Goal: Task Accomplishment & Management: Manage account settings

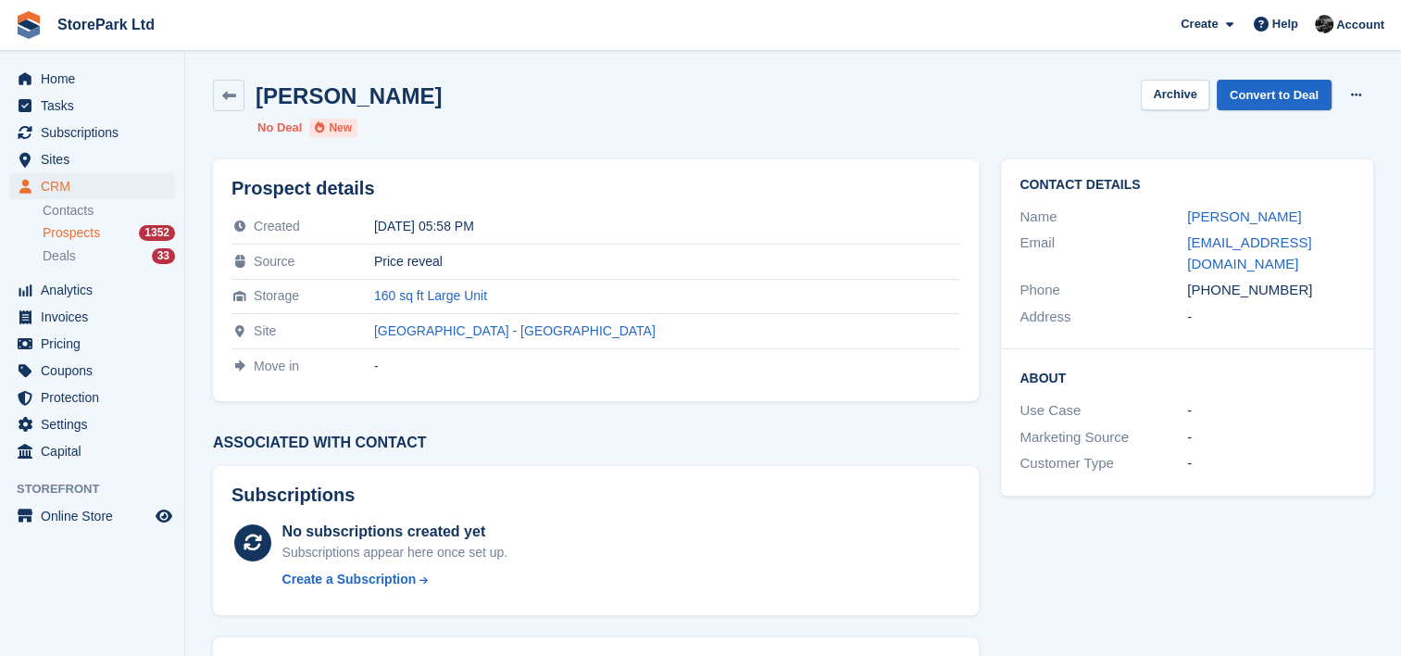
click at [57, 225] on span "Prospects" at bounding box center [71, 233] width 57 height 18
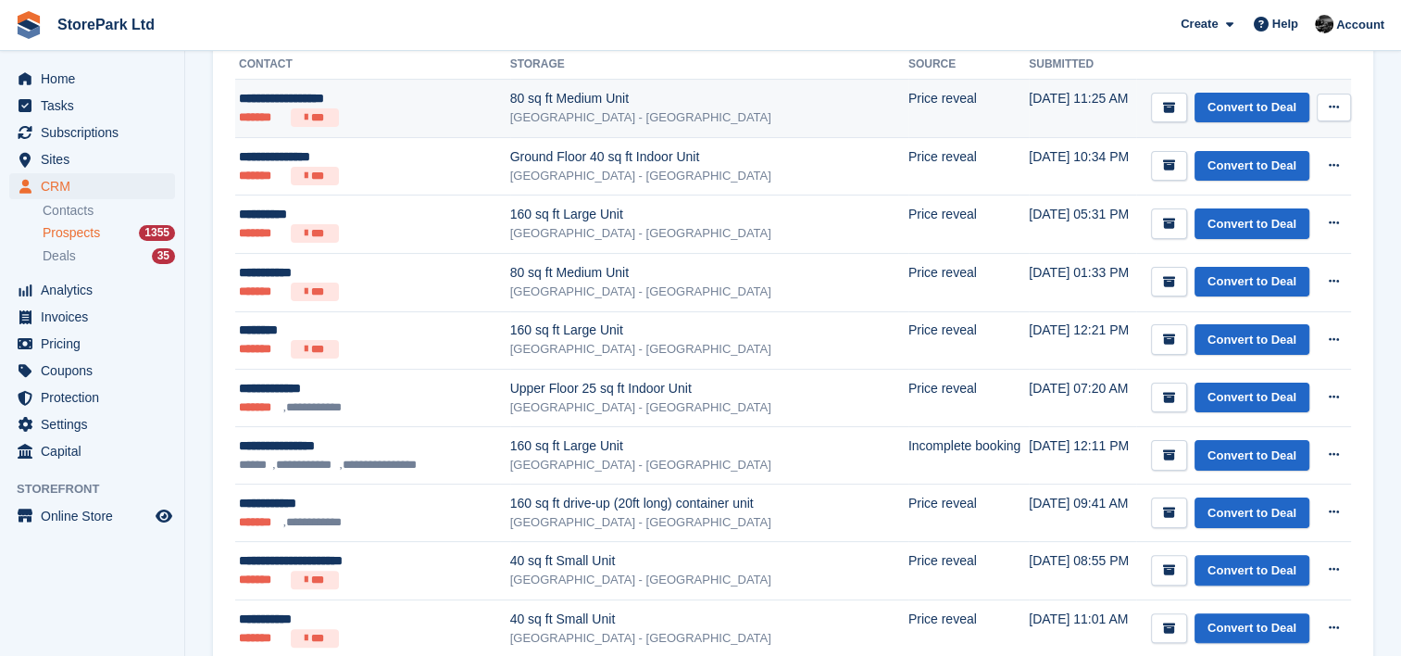
scroll to position [337, 0]
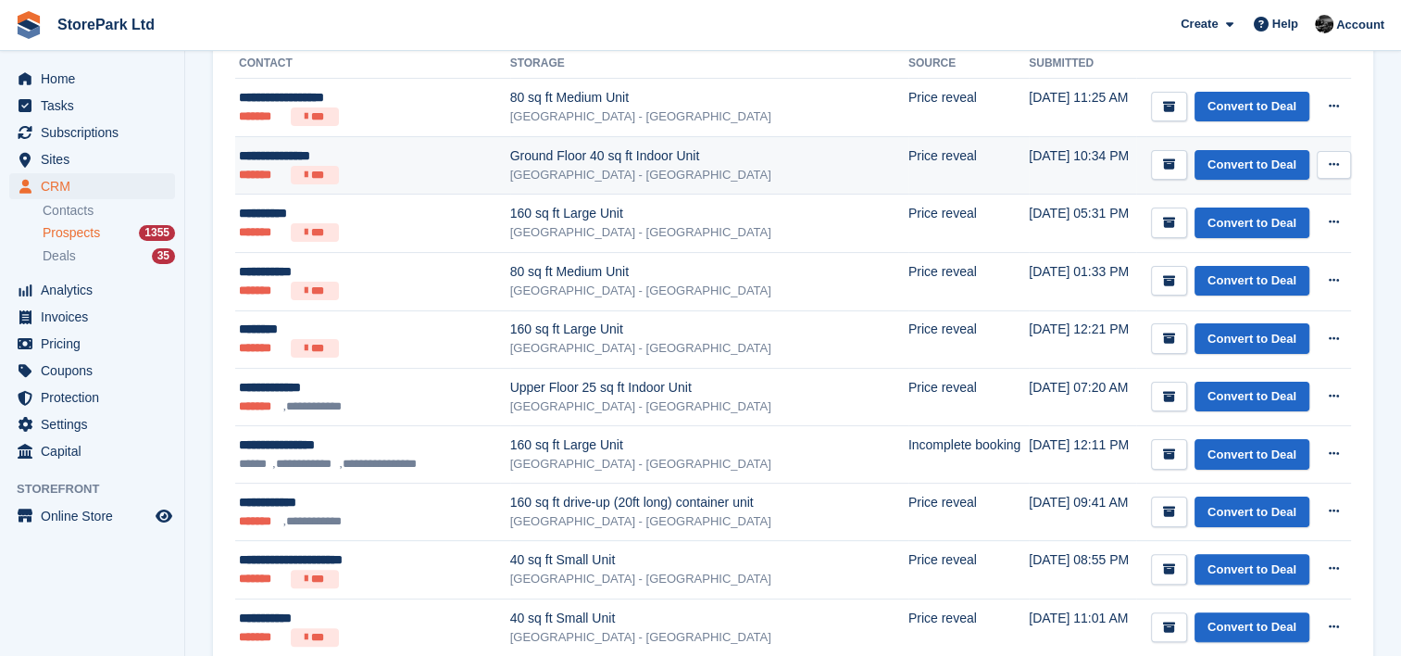
click at [426, 148] on div "**********" at bounding box center [365, 155] width 252 height 19
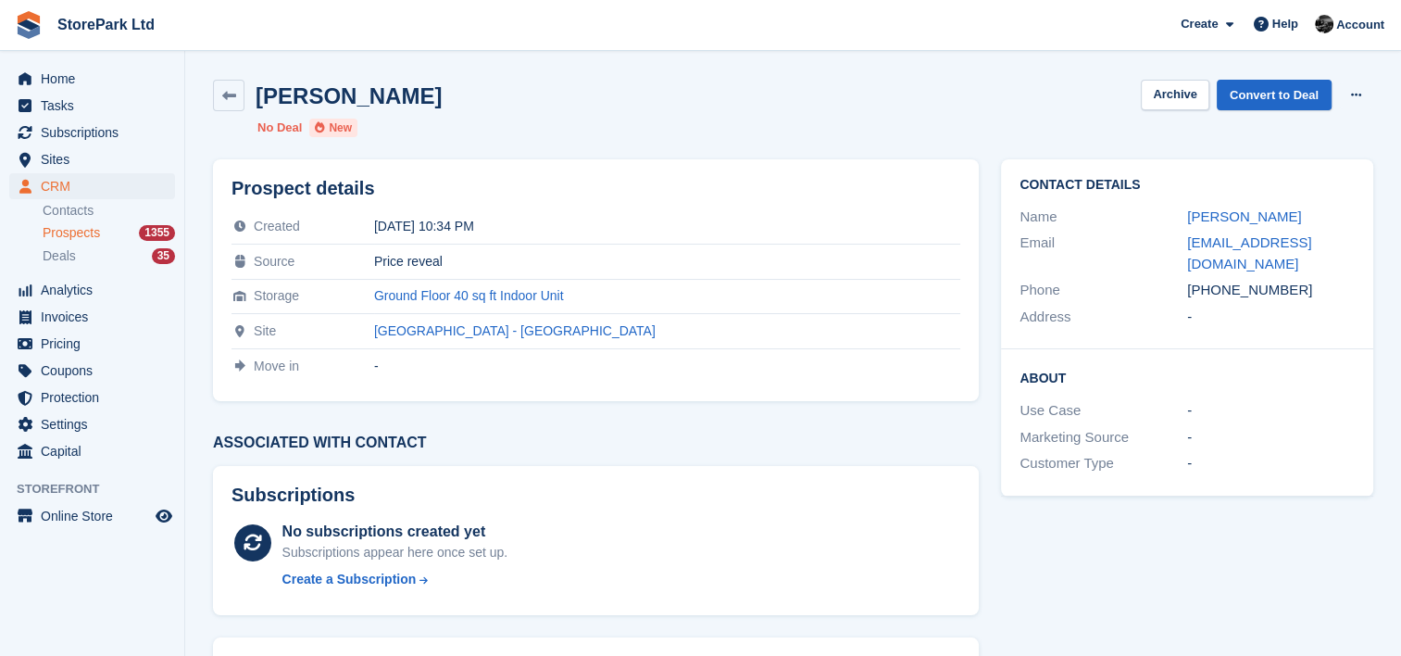
click at [67, 228] on span "Prospects" at bounding box center [71, 233] width 57 height 18
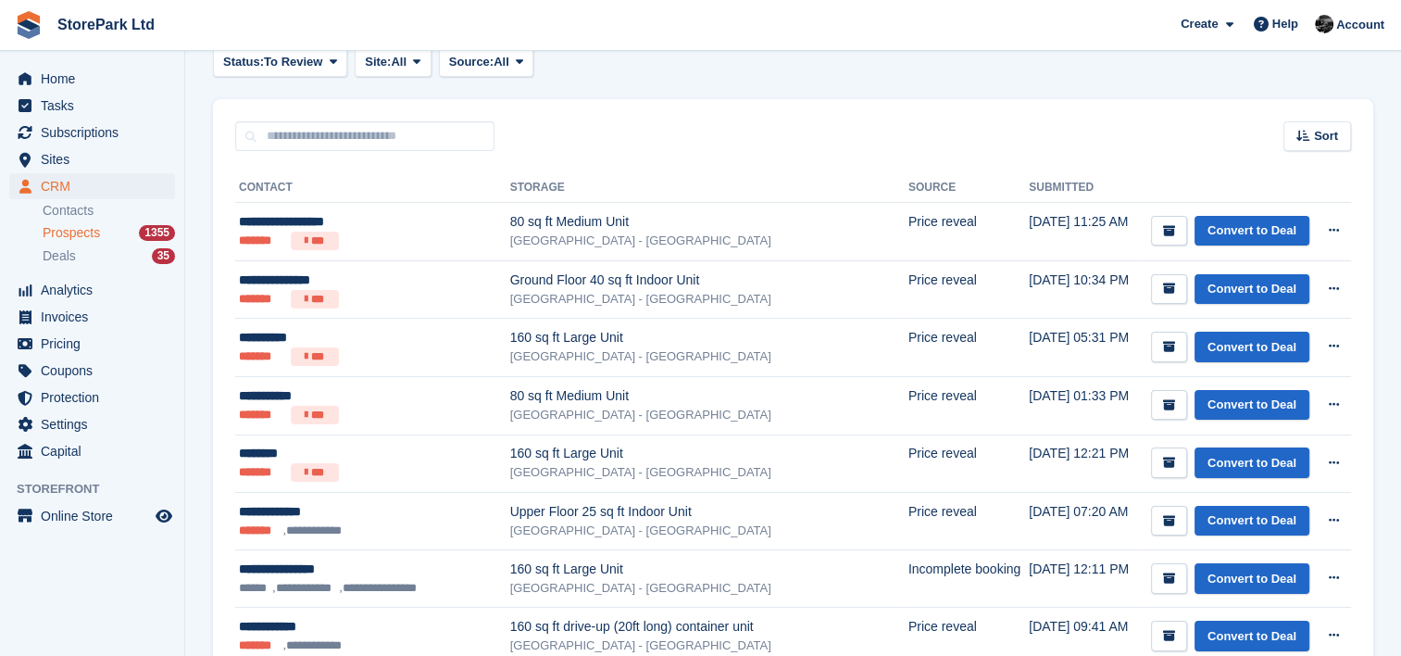
scroll to position [215, 0]
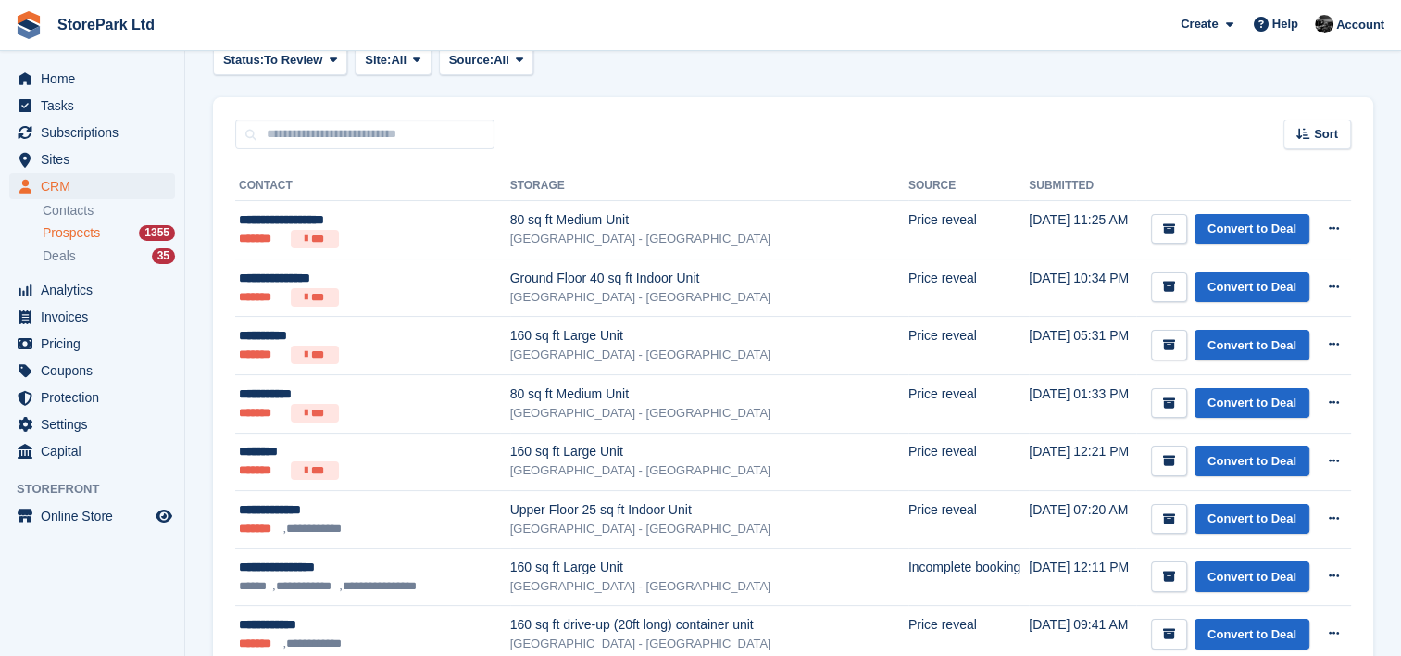
click at [67, 240] on span "Prospects" at bounding box center [71, 233] width 57 height 18
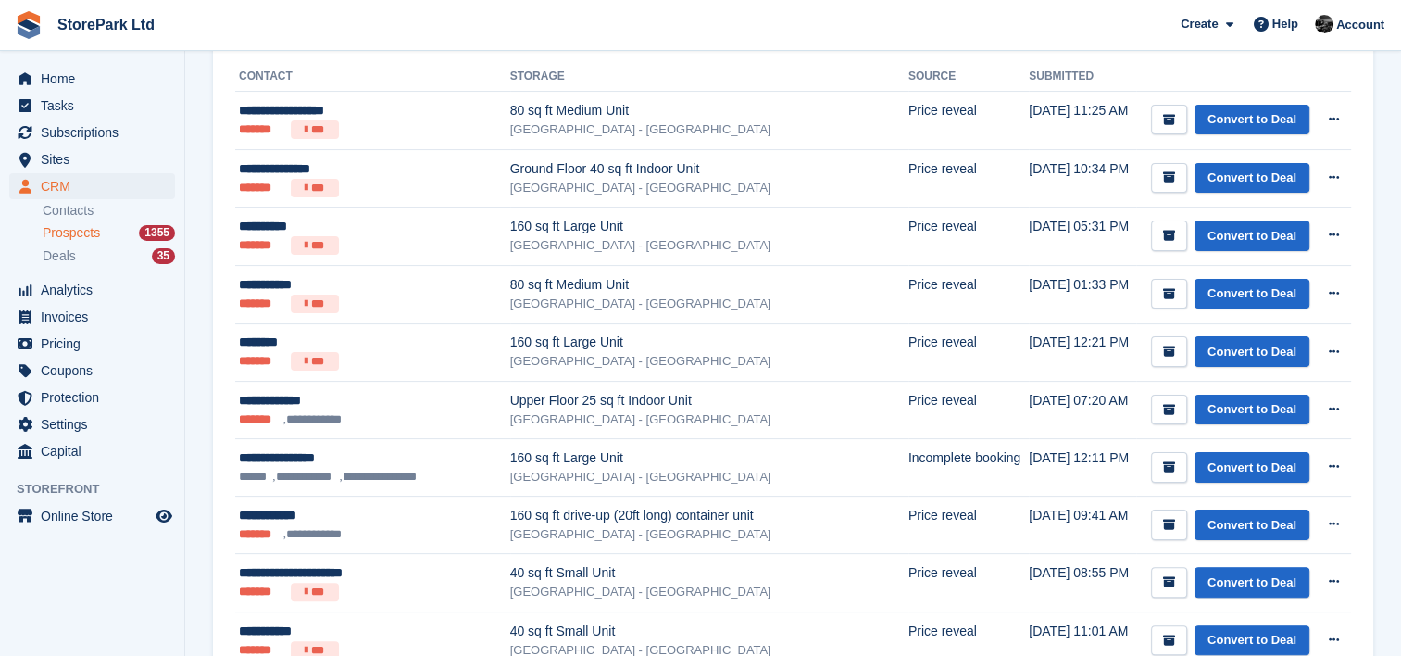
scroll to position [321, 0]
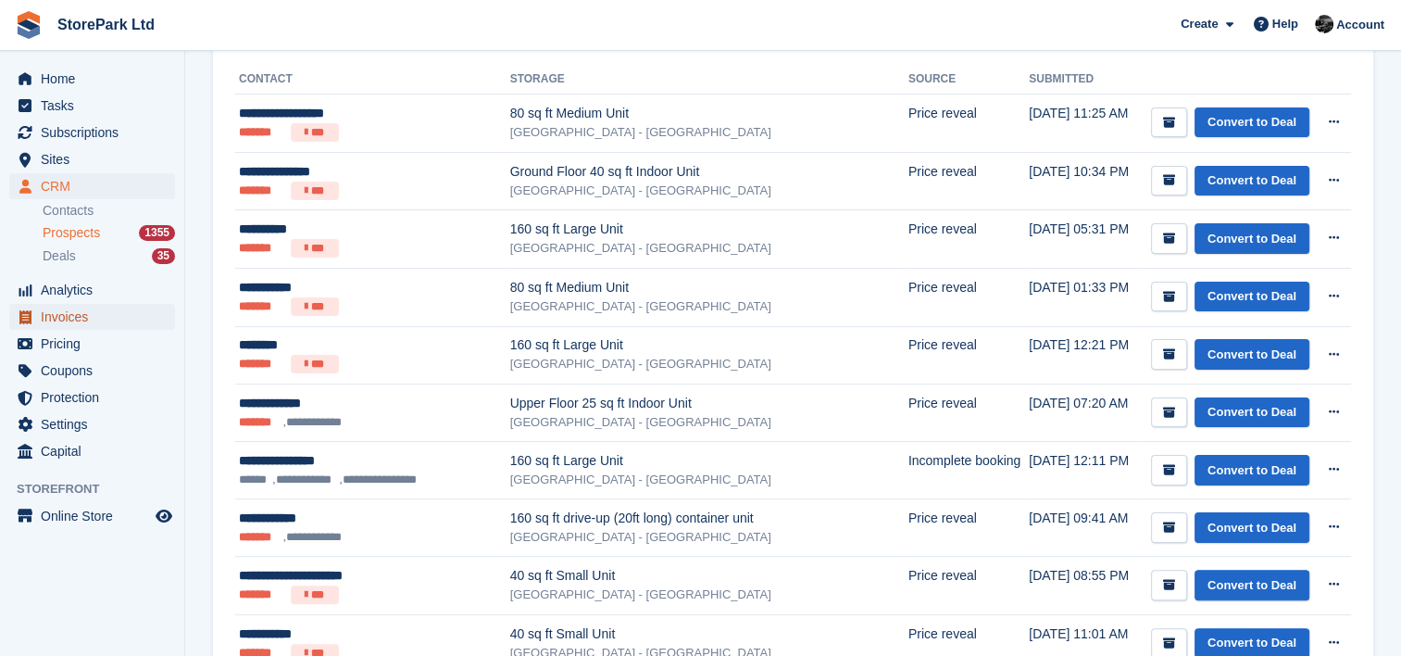
click at [66, 306] on span "Invoices" at bounding box center [96, 317] width 111 height 26
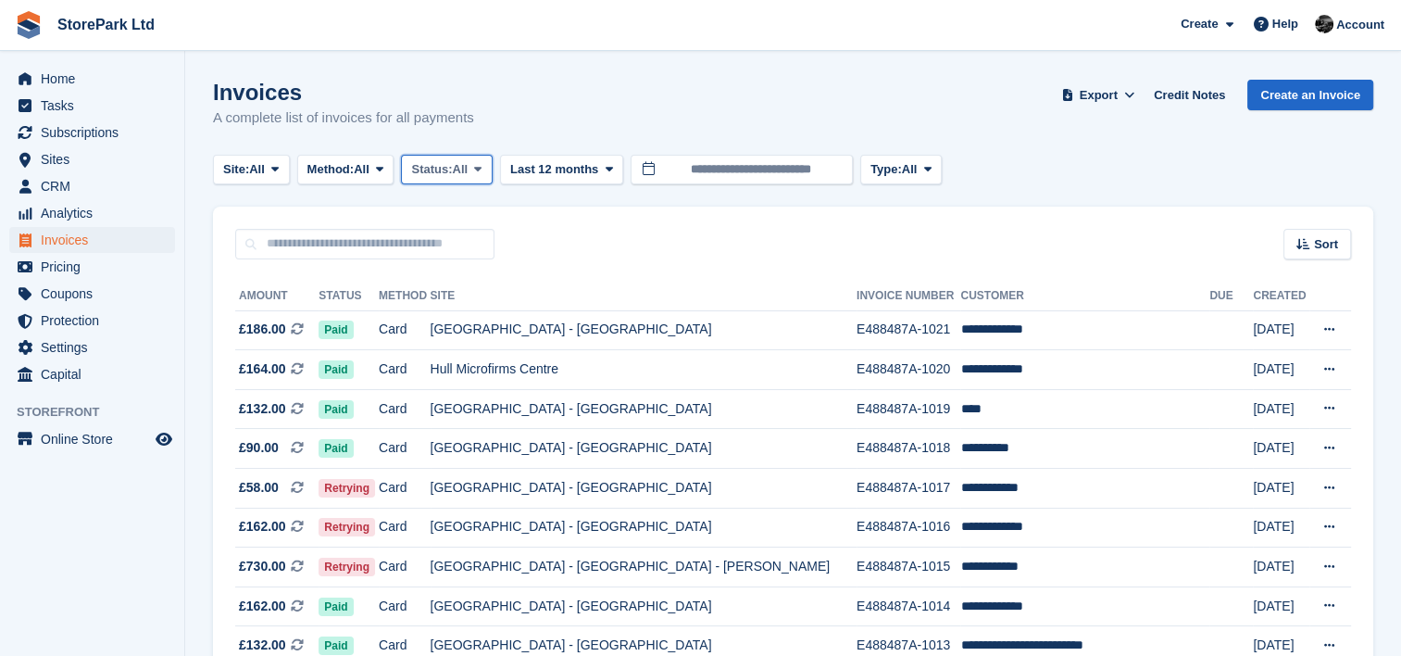
click at [423, 170] on span "Status:" at bounding box center [431, 169] width 41 height 19
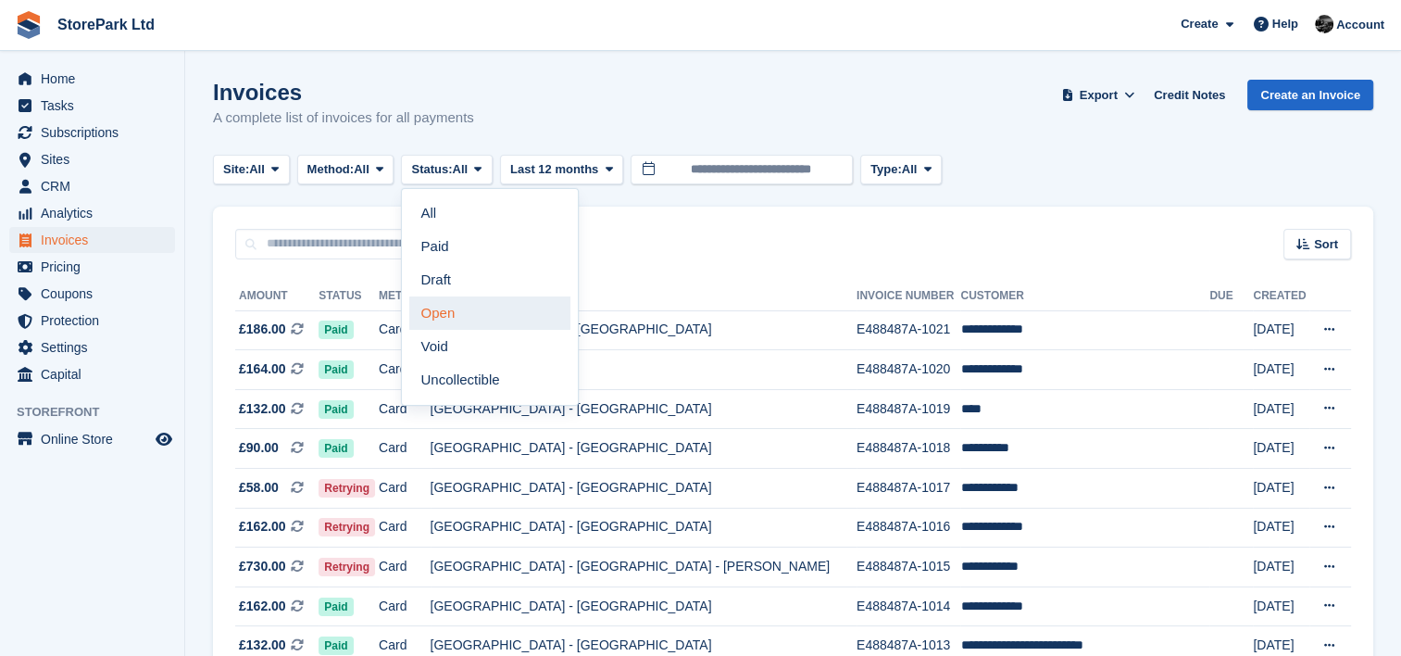
click at [444, 308] on link "Open" at bounding box center [489, 312] width 161 height 33
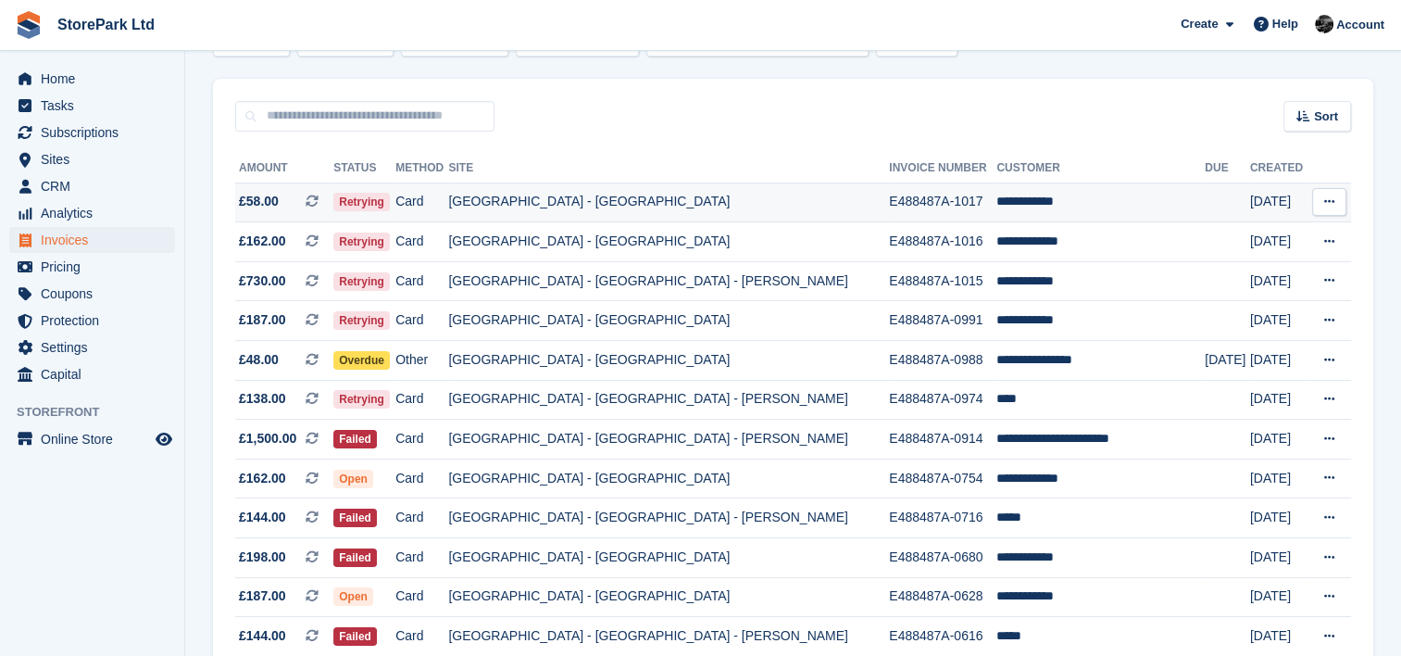
scroll to position [121, 0]
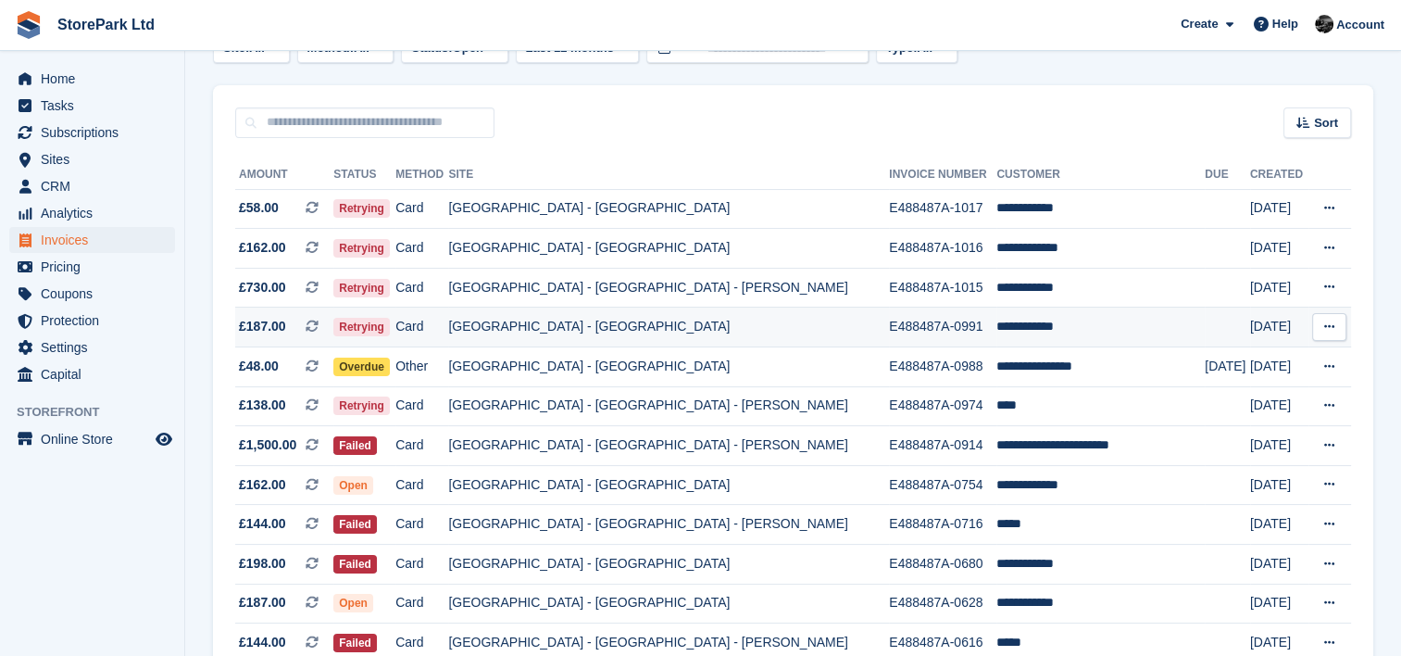
click at [611, 327] on td "[GEOGRAPHIC_DATA] - [GEOGRAPHIC_DATA]" at bounding box center [668, 327] width 441 height 40
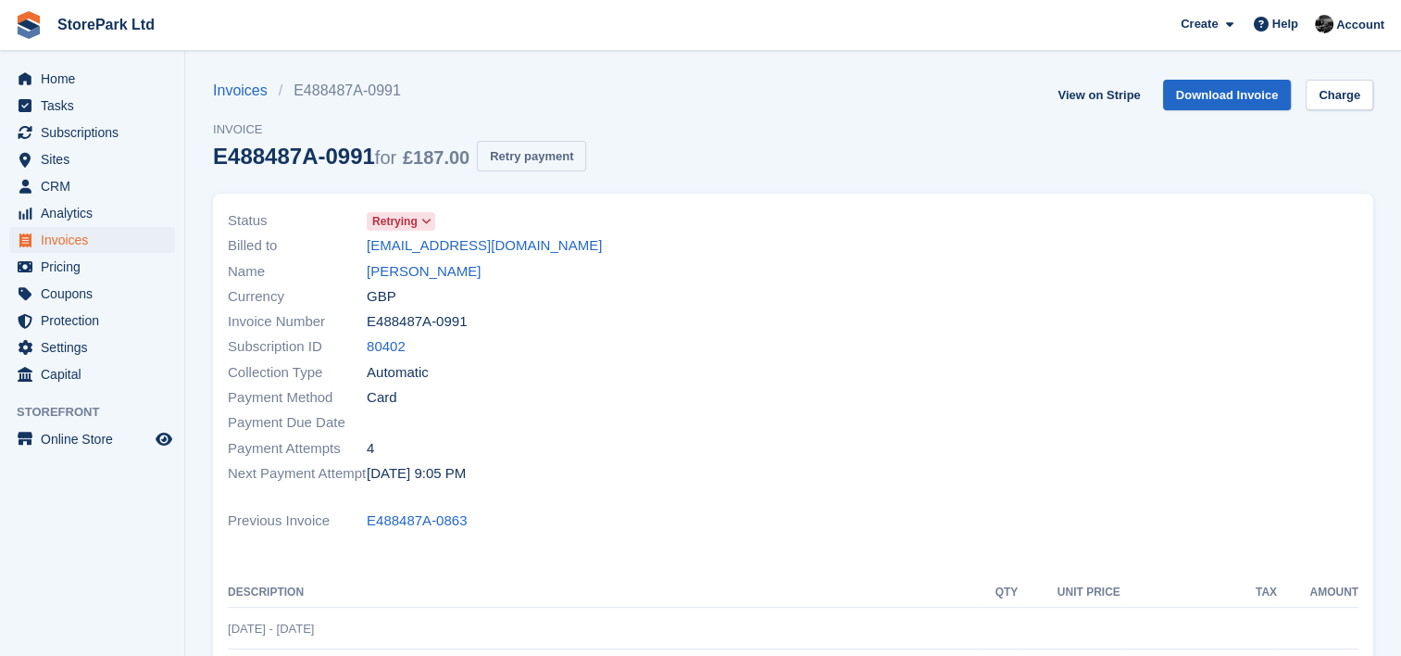
click at [544, 159] on button "Retry payment" at bounding box center [531, 156] width 109 height 31
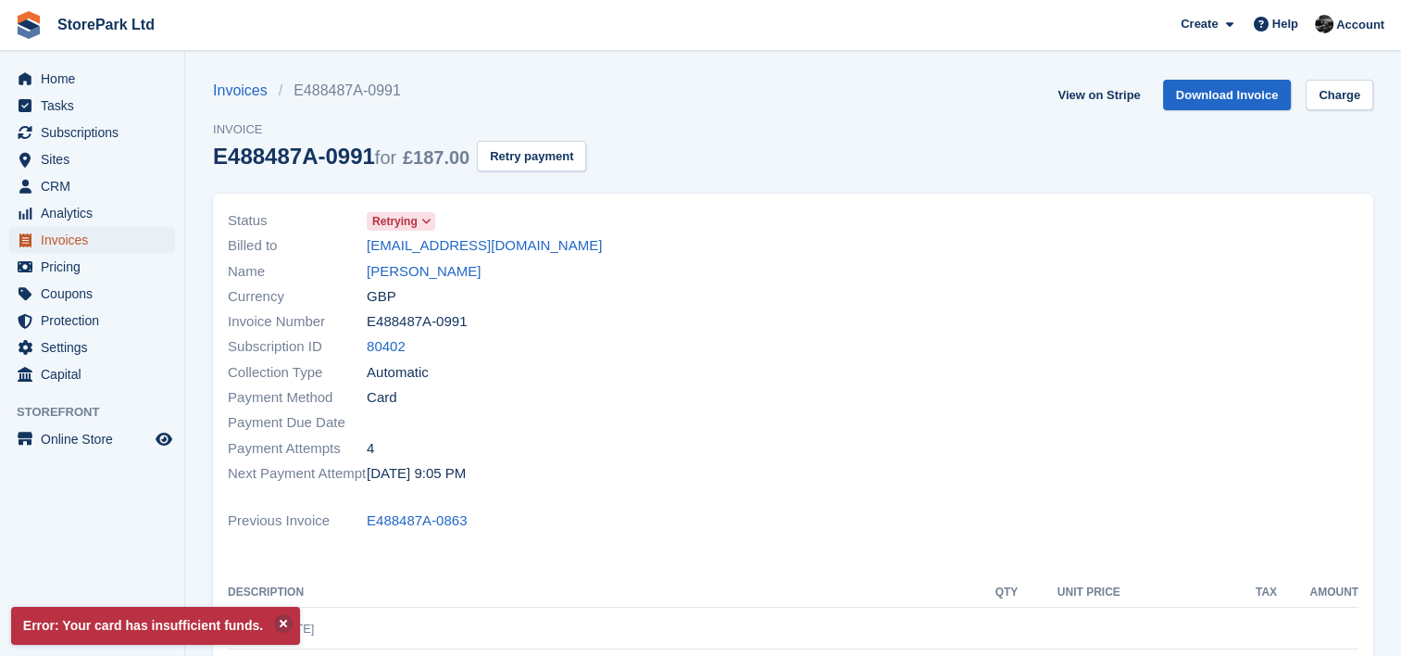
click at [156, 243] on link "Invoices" at bounding box center [92, 240] width 166 height 26
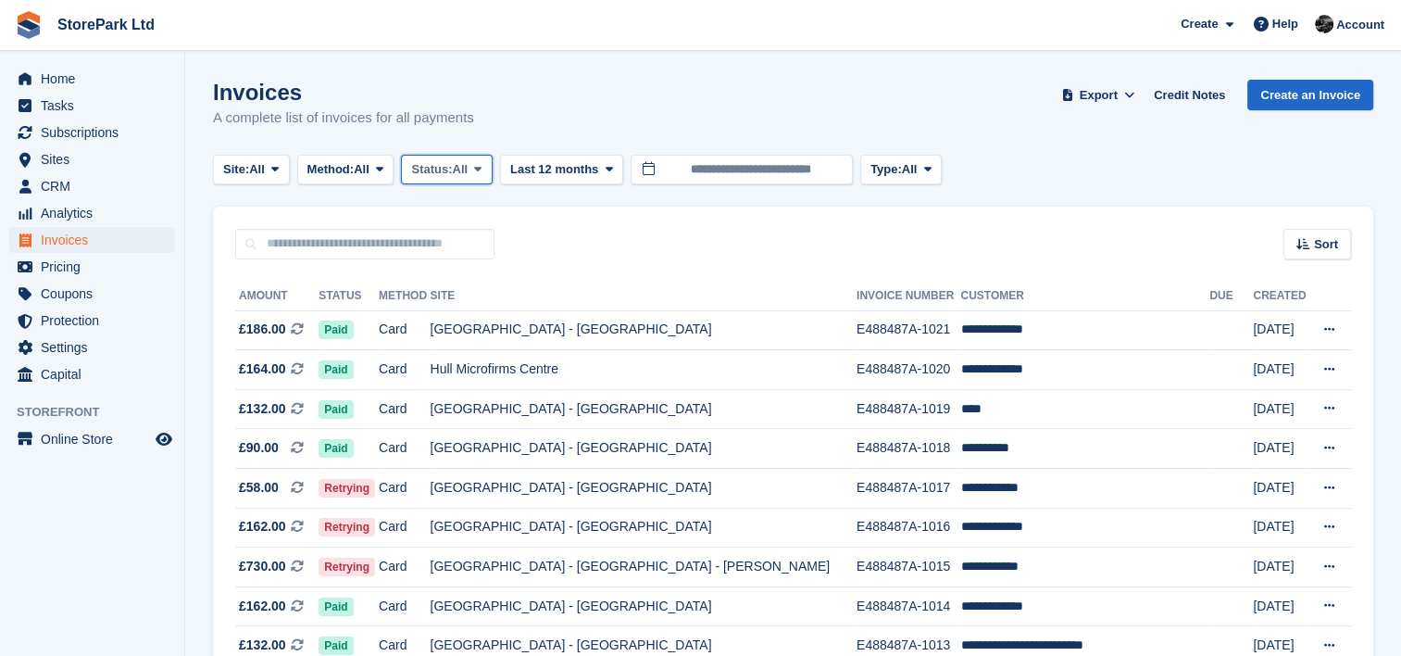
click at [482, 170] on icon at bounding box center [477, 169] width 7 height 12
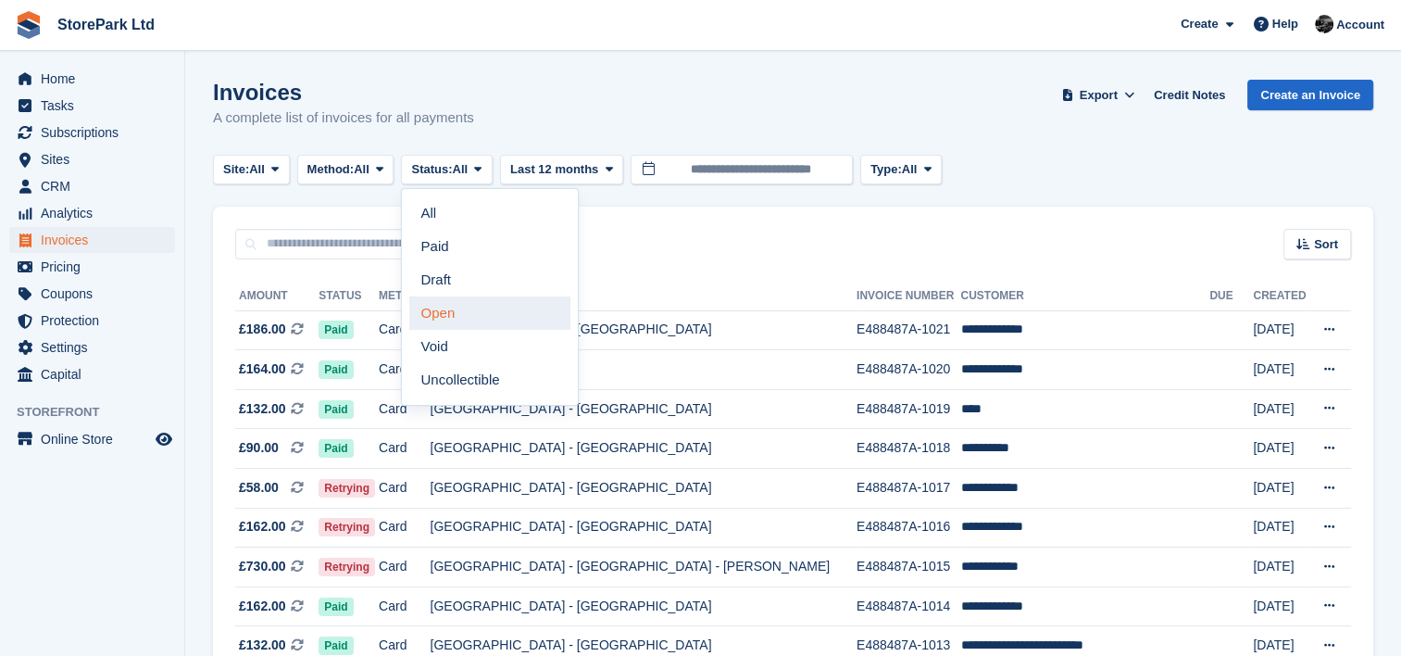
click at [482, 303] on link "Open" at bounding box center [489, 312] width 161 height 33
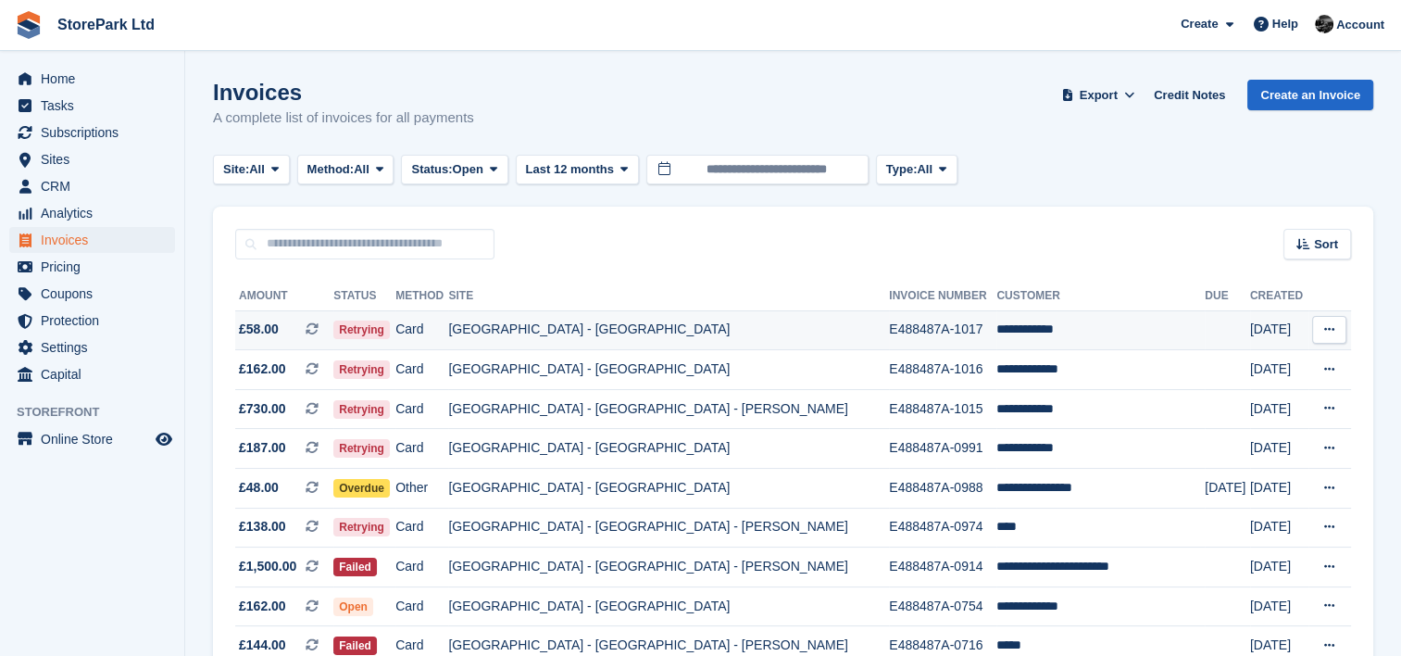
click at [589, 346] on td "[GEOGRAPHIC_DATA] - [GEOGRAPHIC_DATA]" at bounding box center [668, 330] width 441 height 40
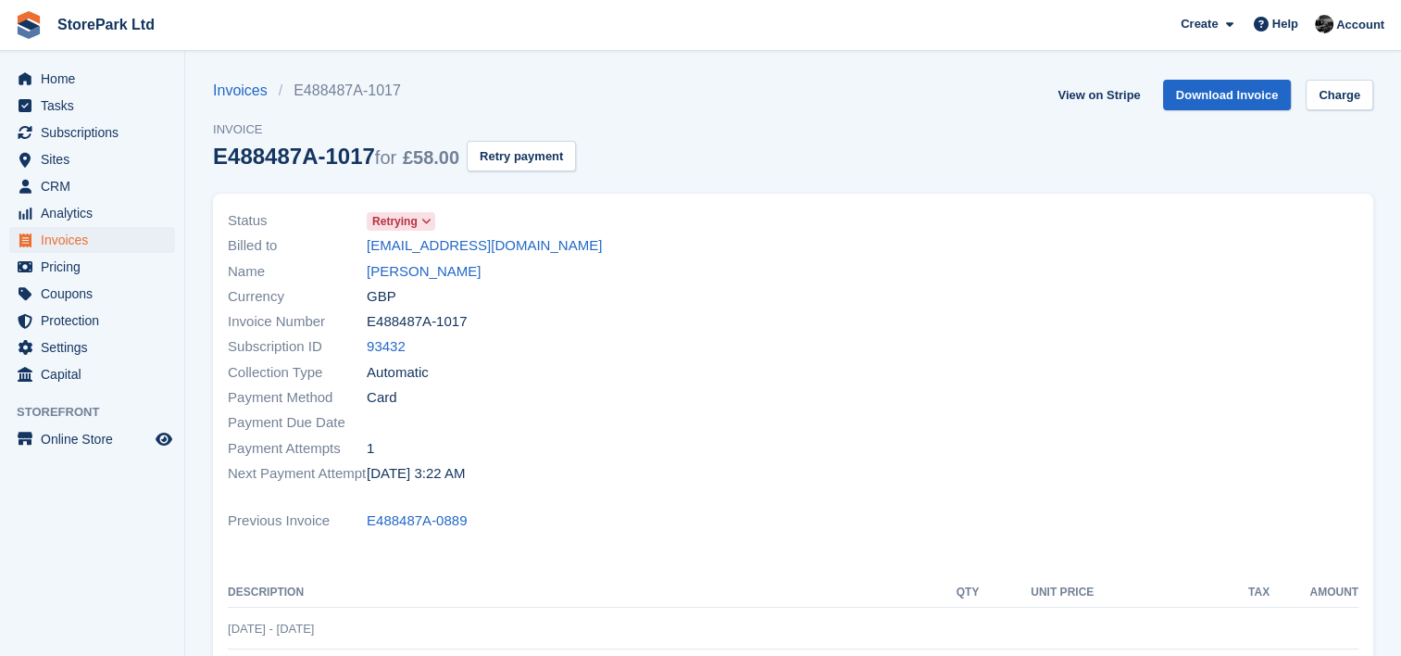
click at [510, 135] on span "Invoice" at bounding box center [394, 129] width 363 height 19
click at [511, 166] on button "Retry payment" at bounding box center [521, 156] width 109 height 31
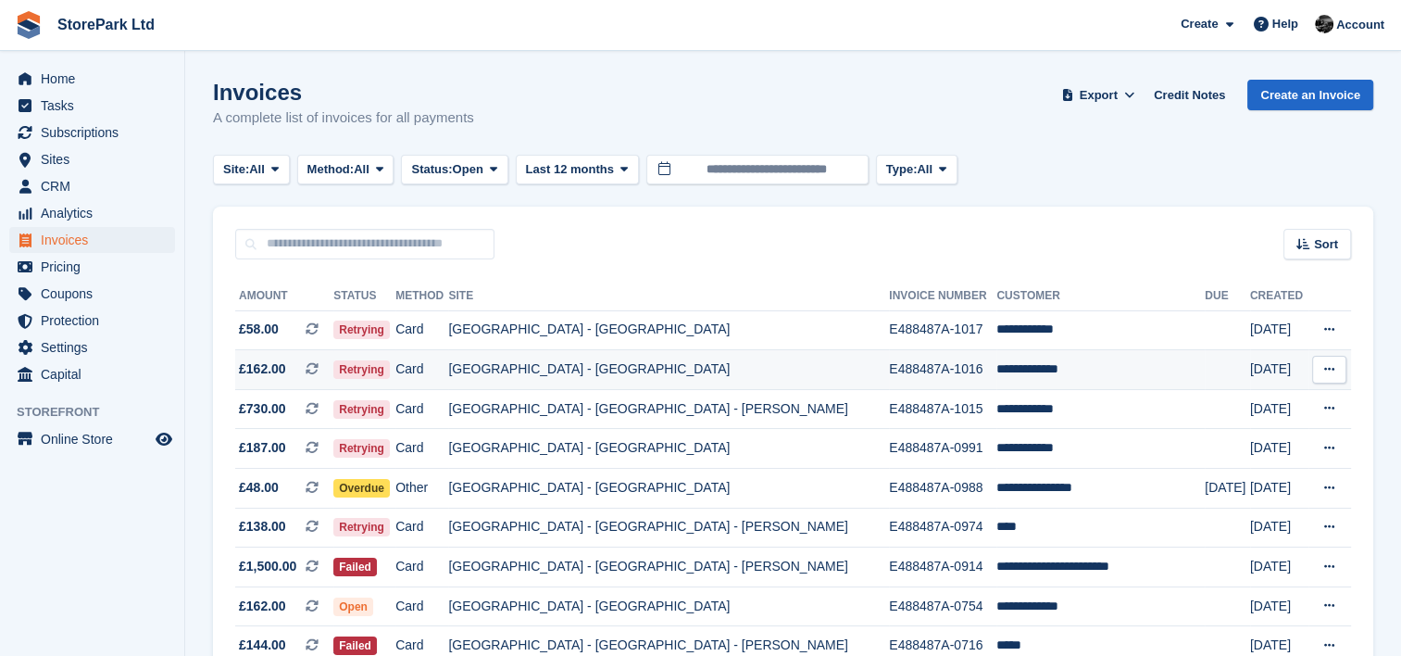
click at [563, 370] on td "[GEOGRAPHIC_DATA] - [GEOGRAPHIC_DATA]" at bounding box center [668, 370] width 441 height 40
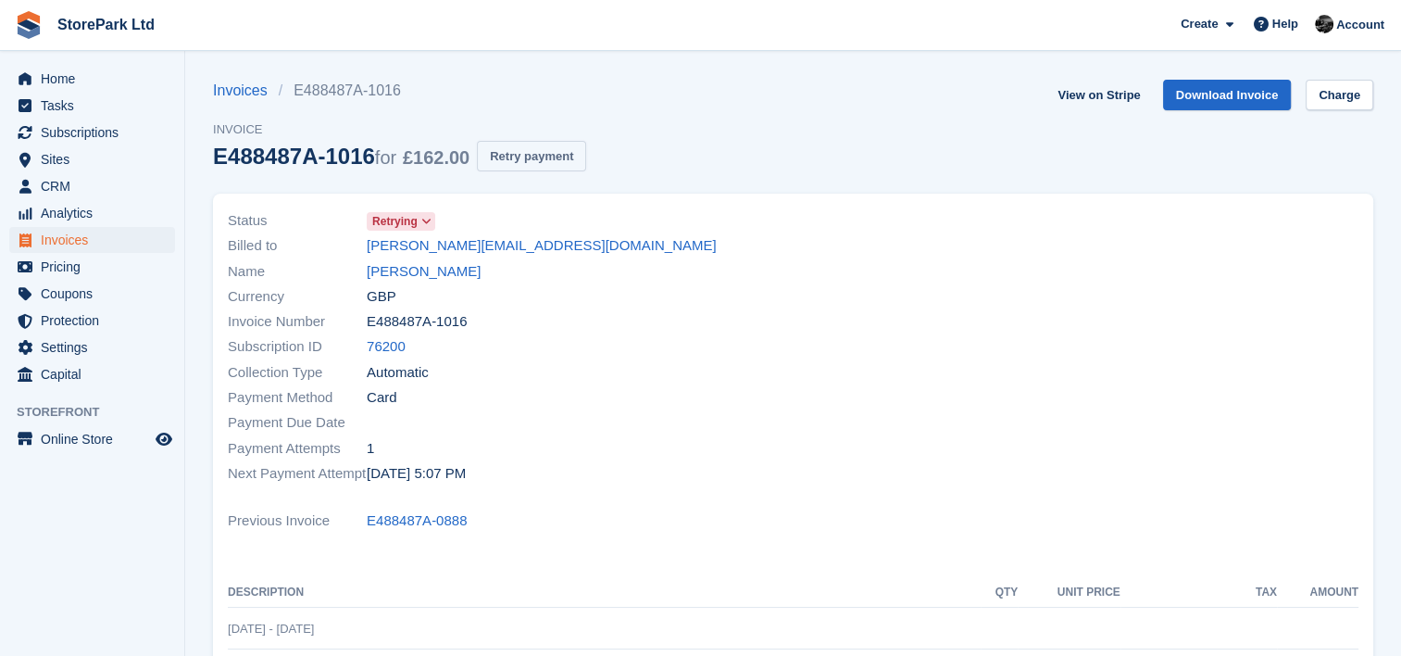
click at [543, 167] on button "Retry payment" at bounding box center [531, 156] width 109 height 31
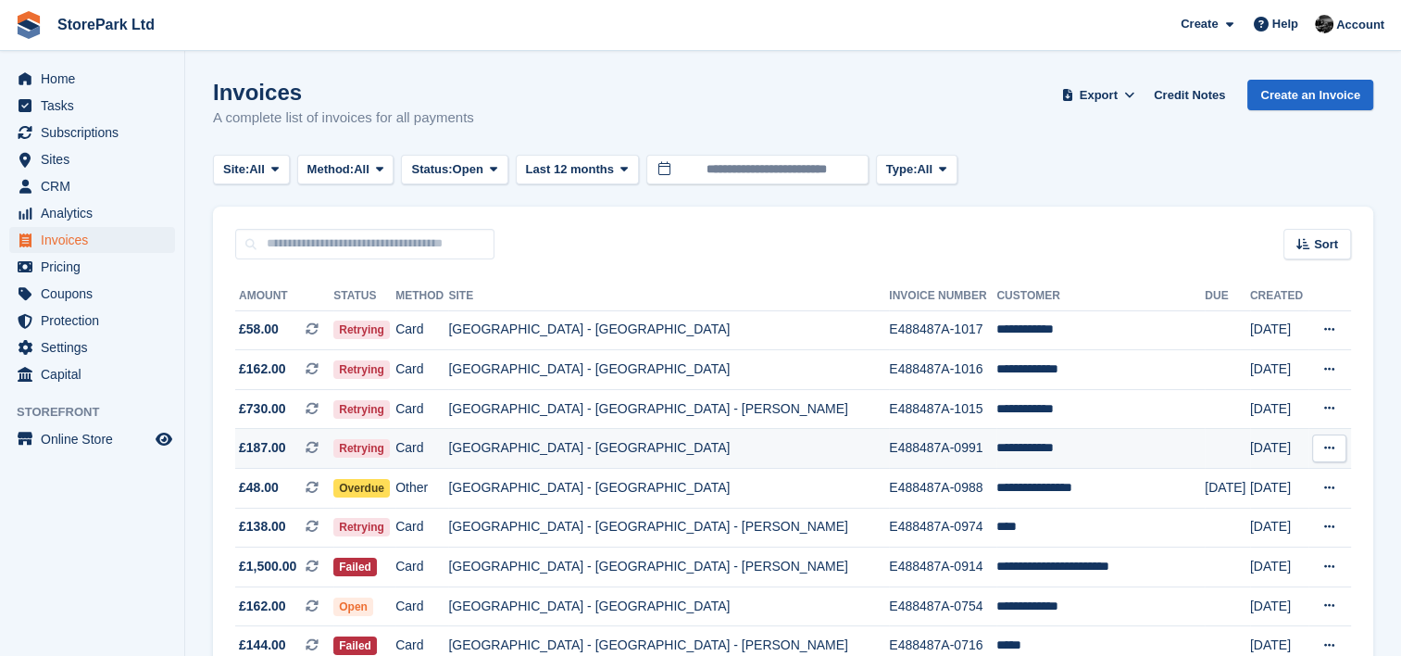
click at [652, 444] on td "[GEOGRAPHIC_DATA] - [GEOGRAPHIC_DATA]" at bounding box center [668, 449] width 441 height 40
click at [696, 492] on td "[GEOGRAPHIC_DATA] - [GEOGRAPHIC_DATA]" at bounding box center [668, 489] width 441 height 40
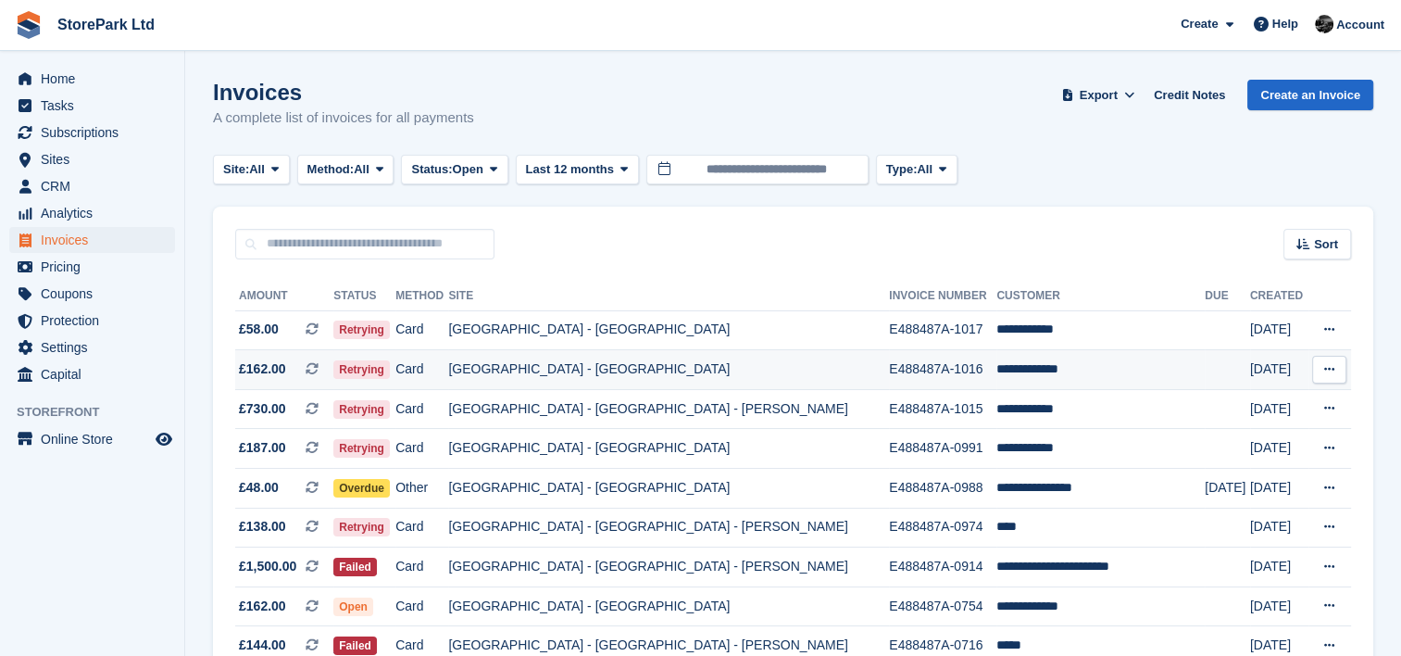
scroll to position [237, 0]
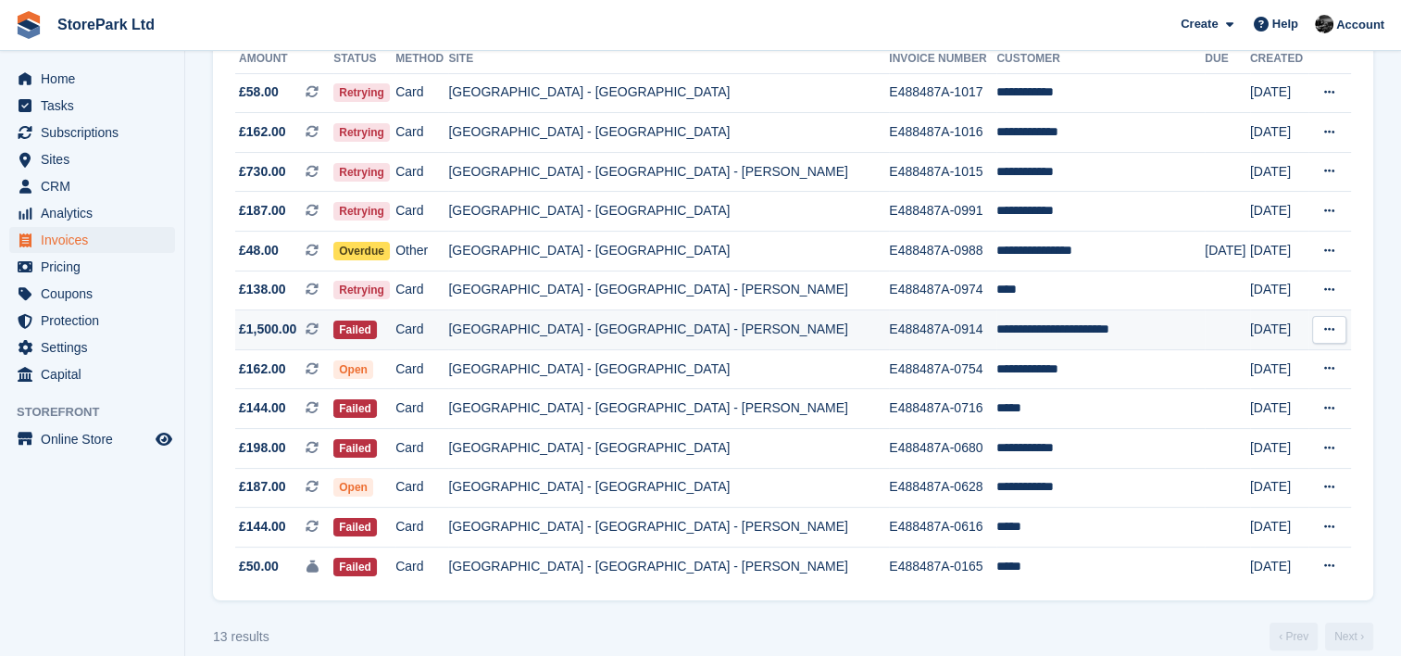
click at [582, 324] on td "[GEOGRAPHIC_DATA] - [GEOGRAPHIC_DATA] - [PERSON_NAME]" at bounding box center [668, 330] width 441 height 40
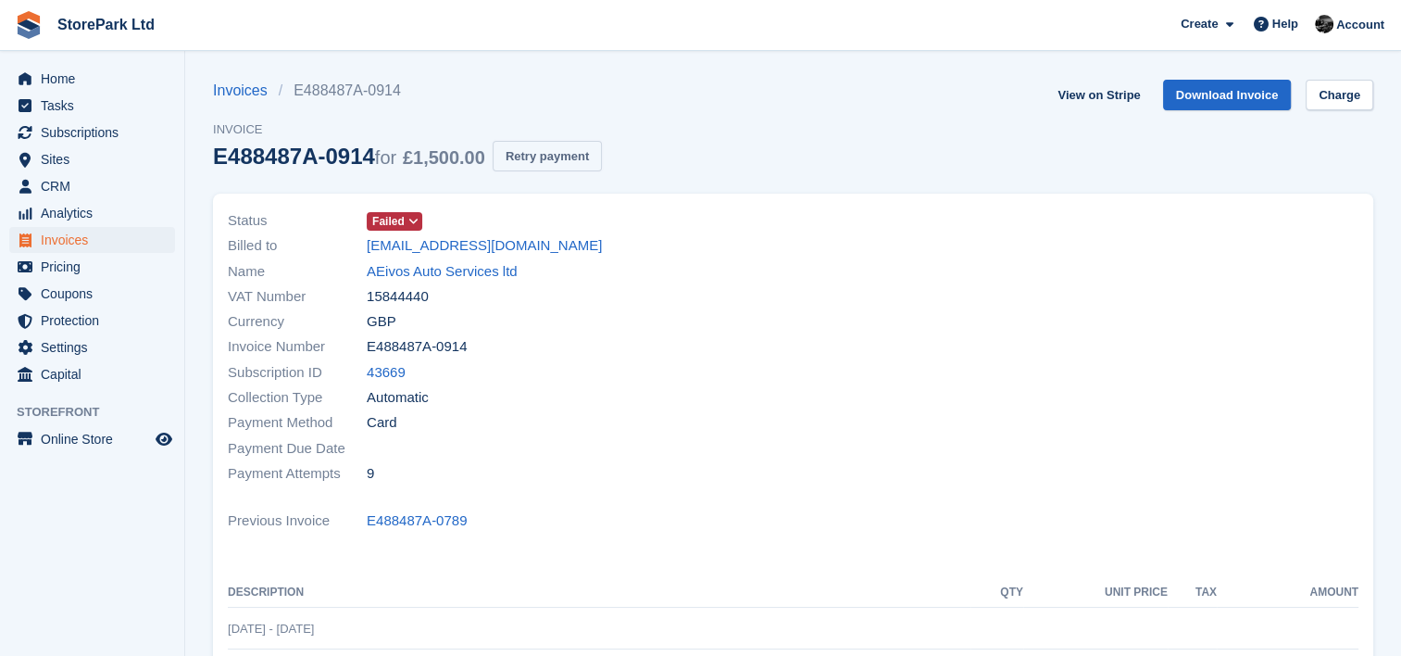
click at [524, 154] on button "Retry payment" at bounding box center [547, 156] width 109 height 31
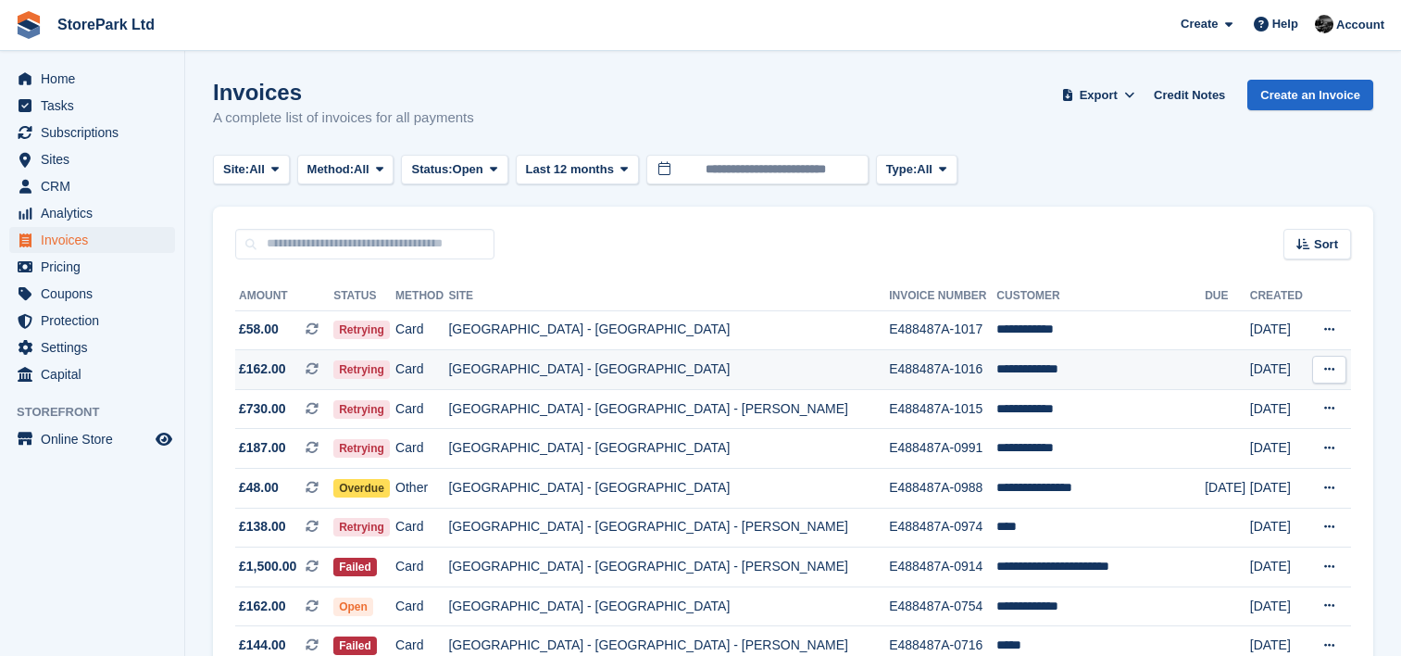
scroll to position [237, 0]
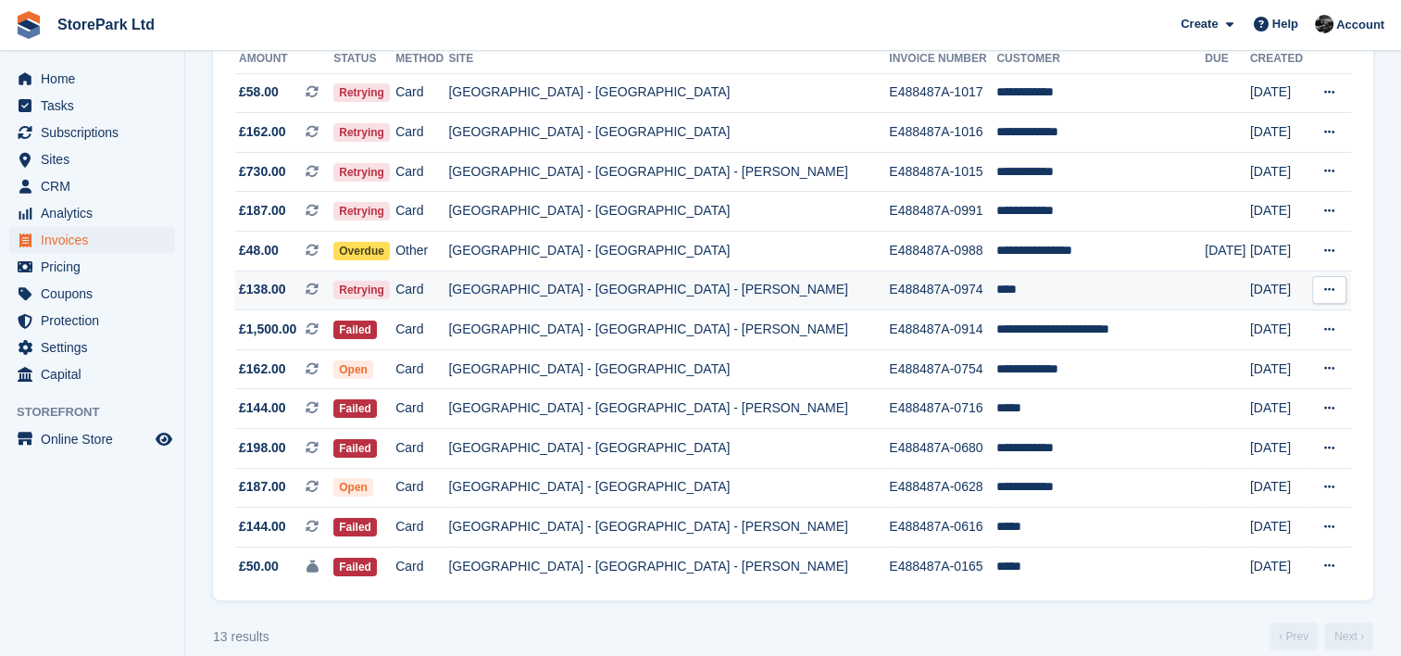
click at [651, 286] on td "[GEOGRAPHIC_DATA] - [GEOGRAPHIC_DATA] - [PERSON_NAME]" at bounding box center [668, 290] width 441 height 40
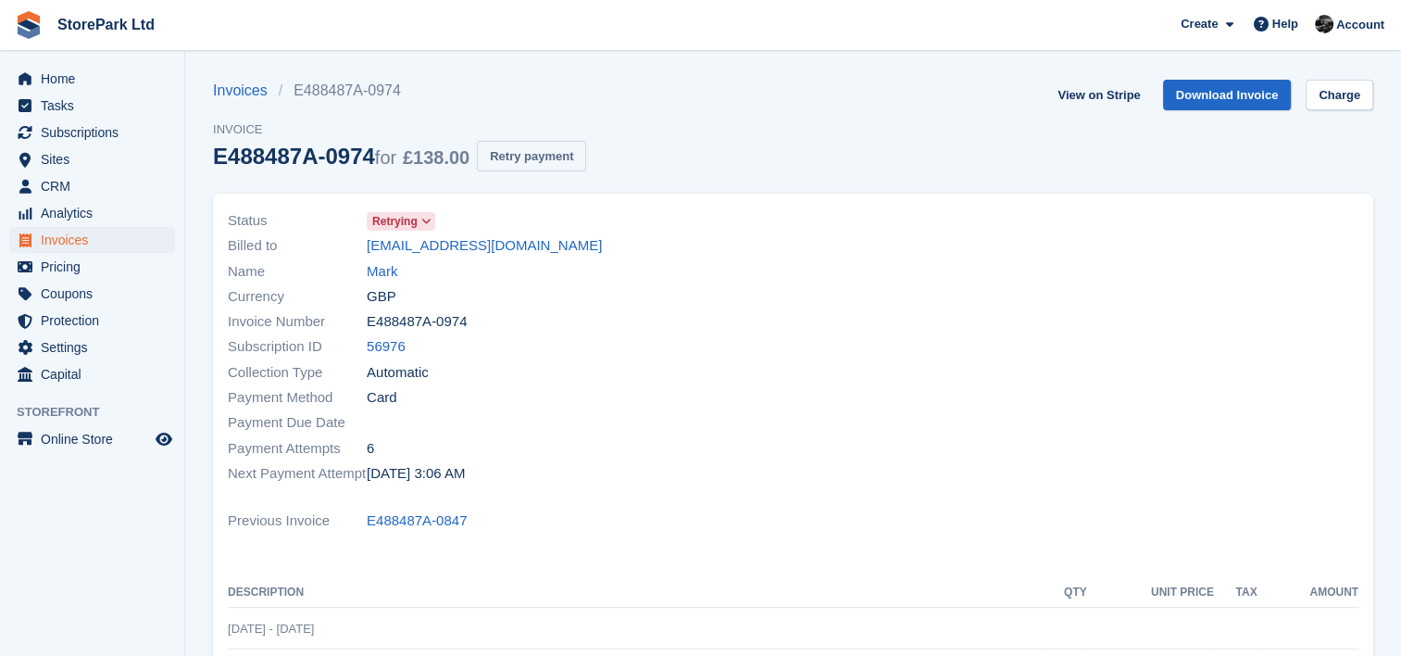
click at [528, 155] on button "Retry payment" at bounding box center [531, 156] width 109 height 31
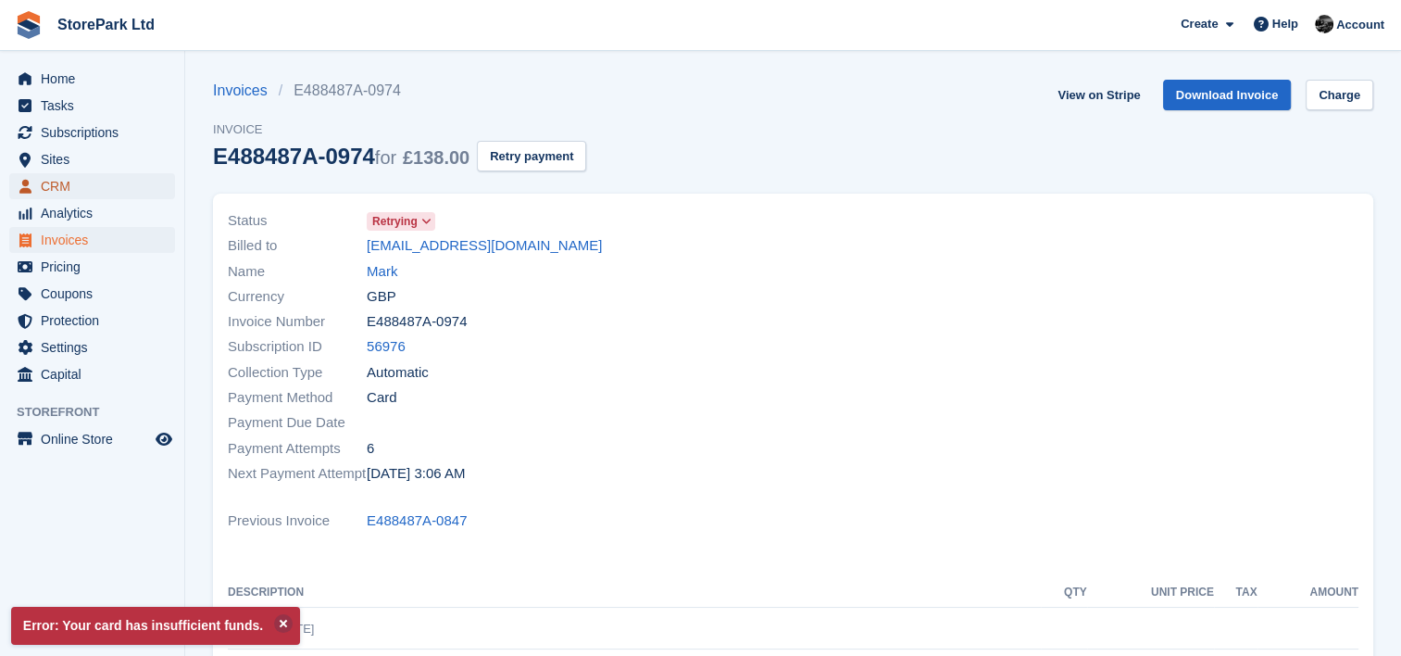
click at [108, 191] on span "CRM" at bounding box center [96, 186] width 111 height 26
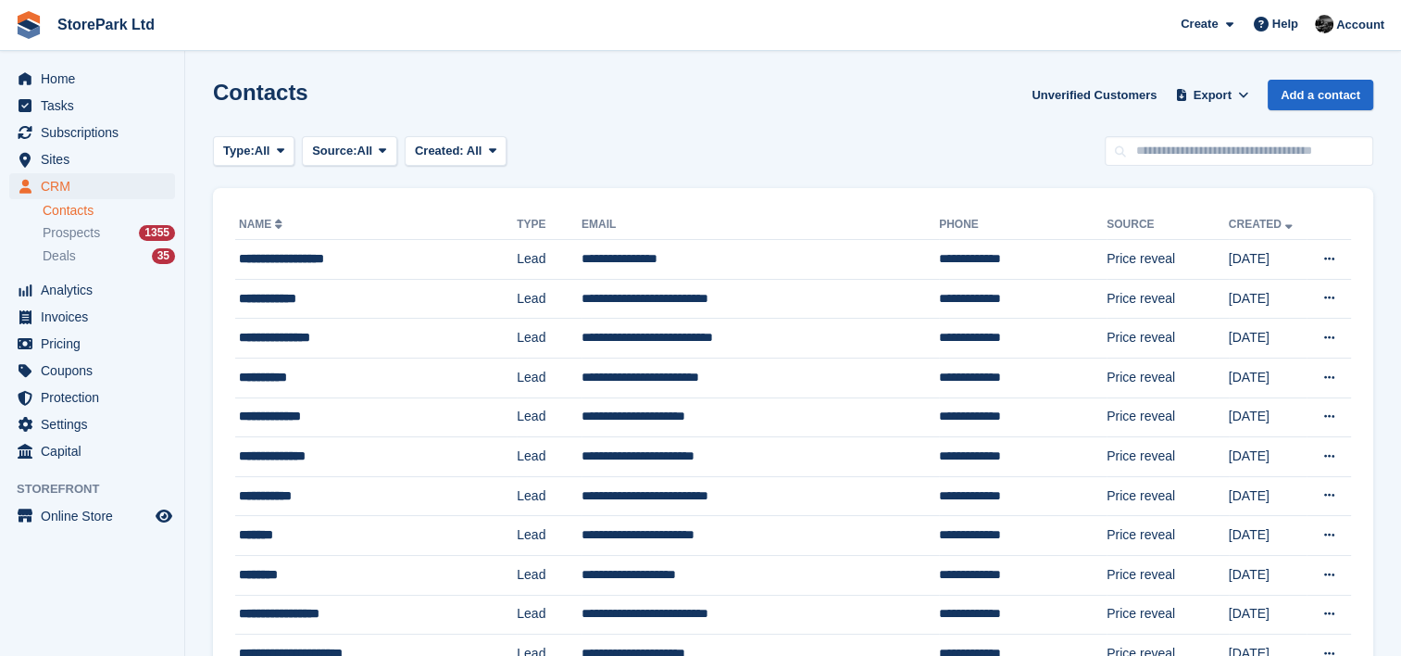
scroll to position [69, 0]
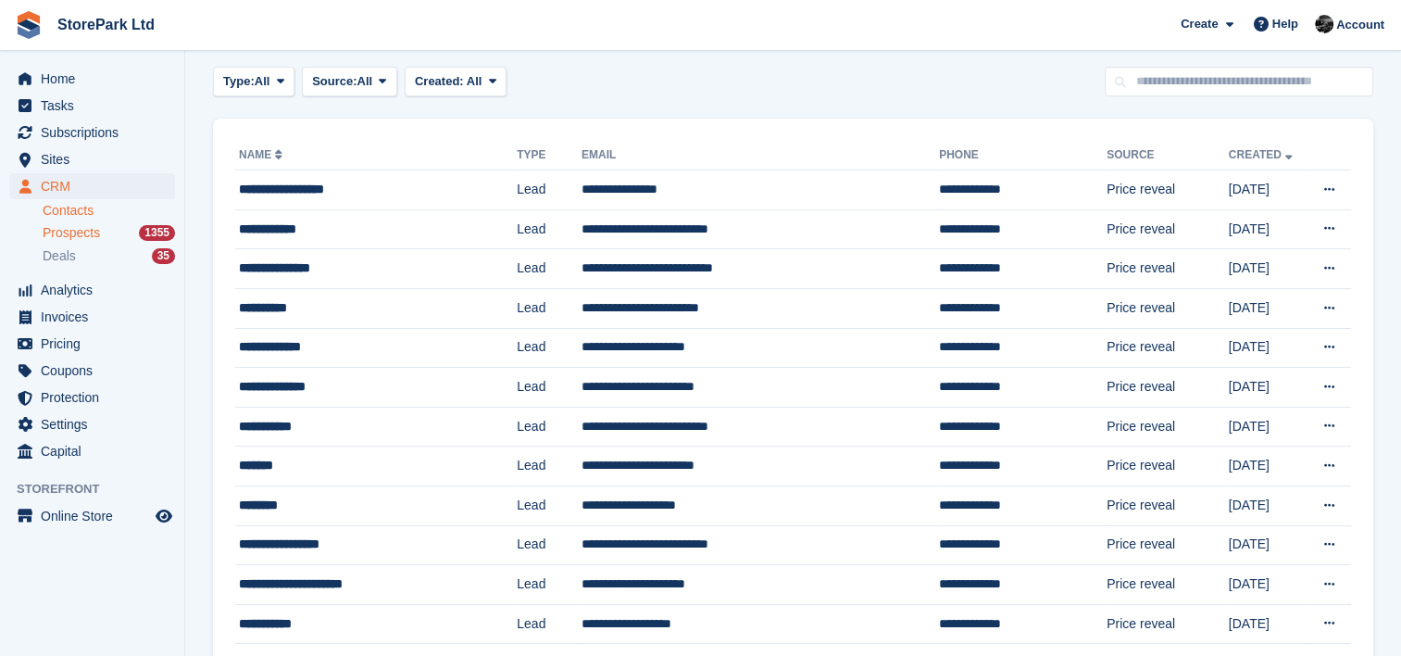
click at [130, 237] on div "Prospects 1355" at bounding box center [109, 233] width 132 height 18
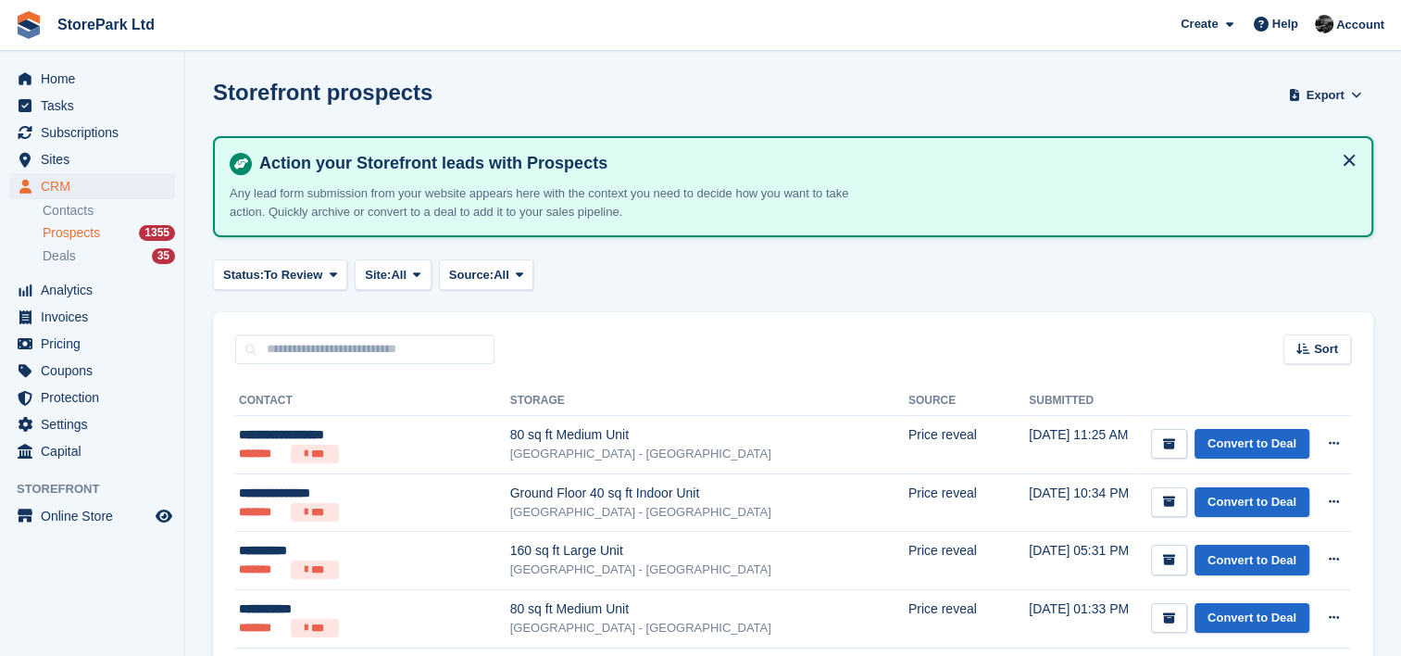
click at [59, 233] on span "Prospects" at bounding box center [71, 233] width 57 height 18
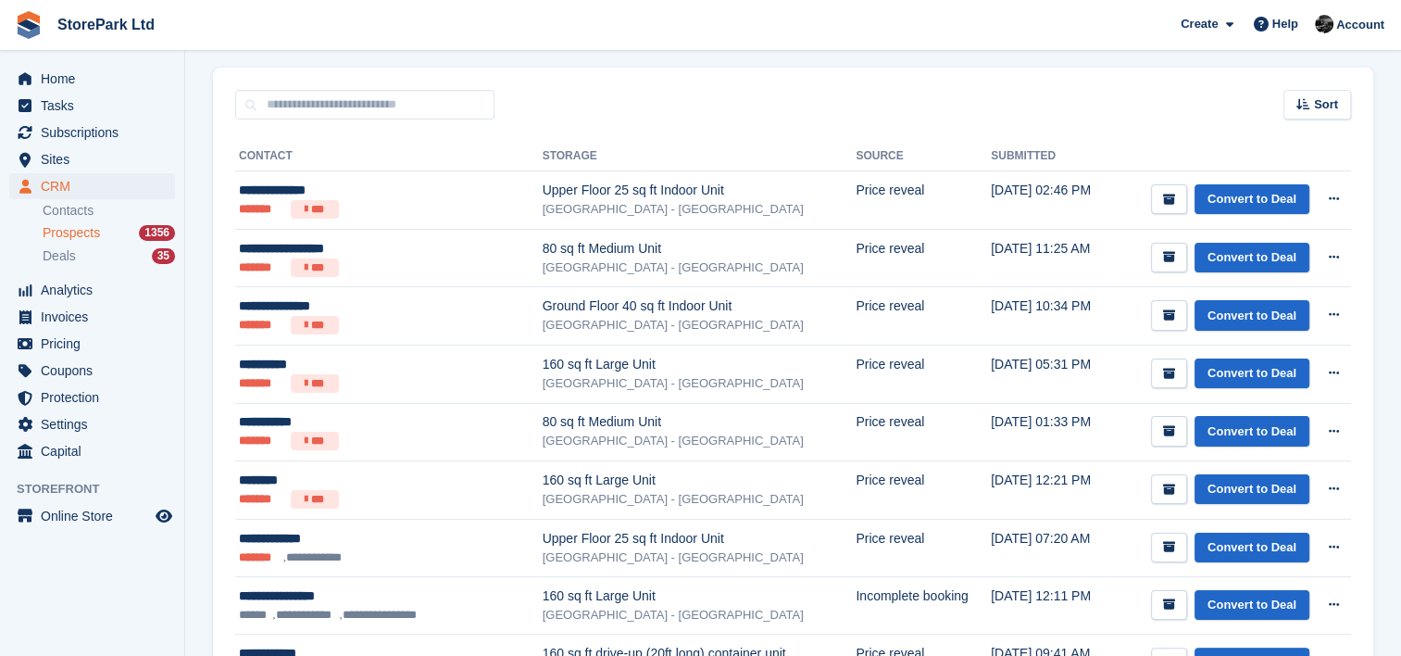
scroll to position [248, 0]
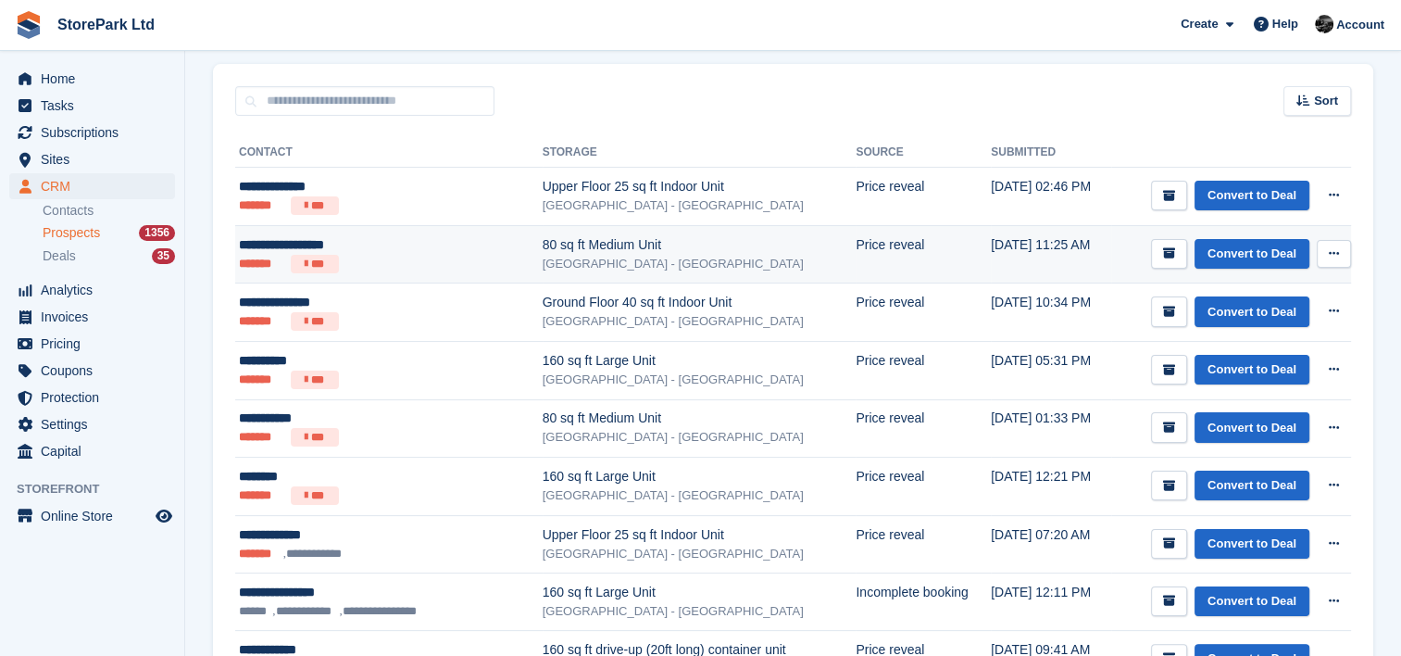
click at [296, 248] on div "**********" at bounding box center [365, 244] width 252 height 19
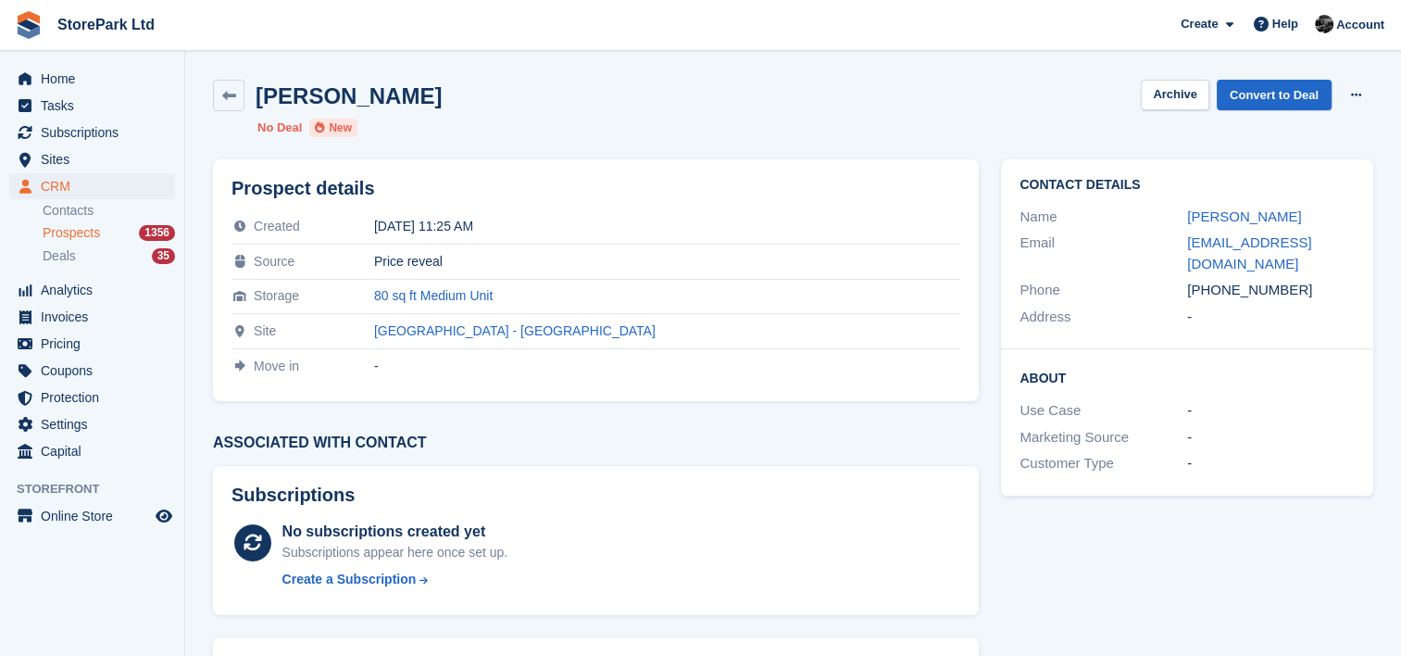
click at [78, 232] on span "Prospects" at bounding box center [71, 233] width 57 height 18
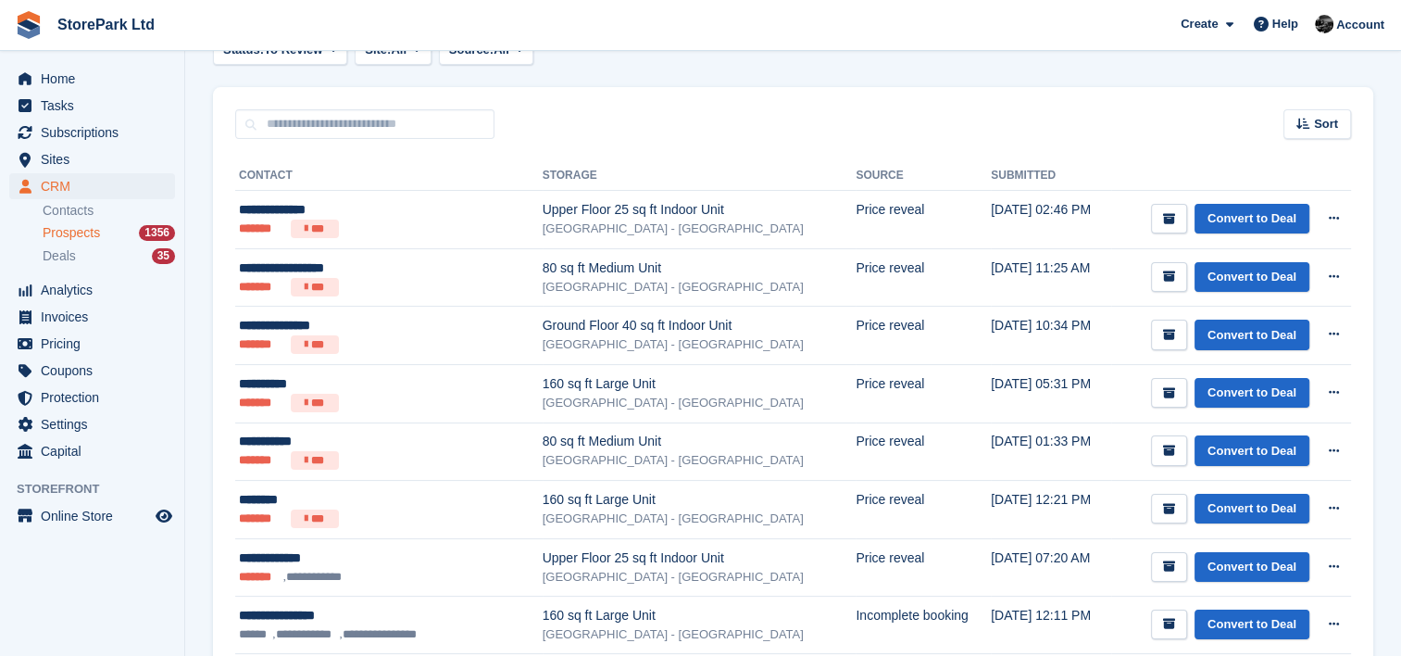
scroll to position [259, 0]
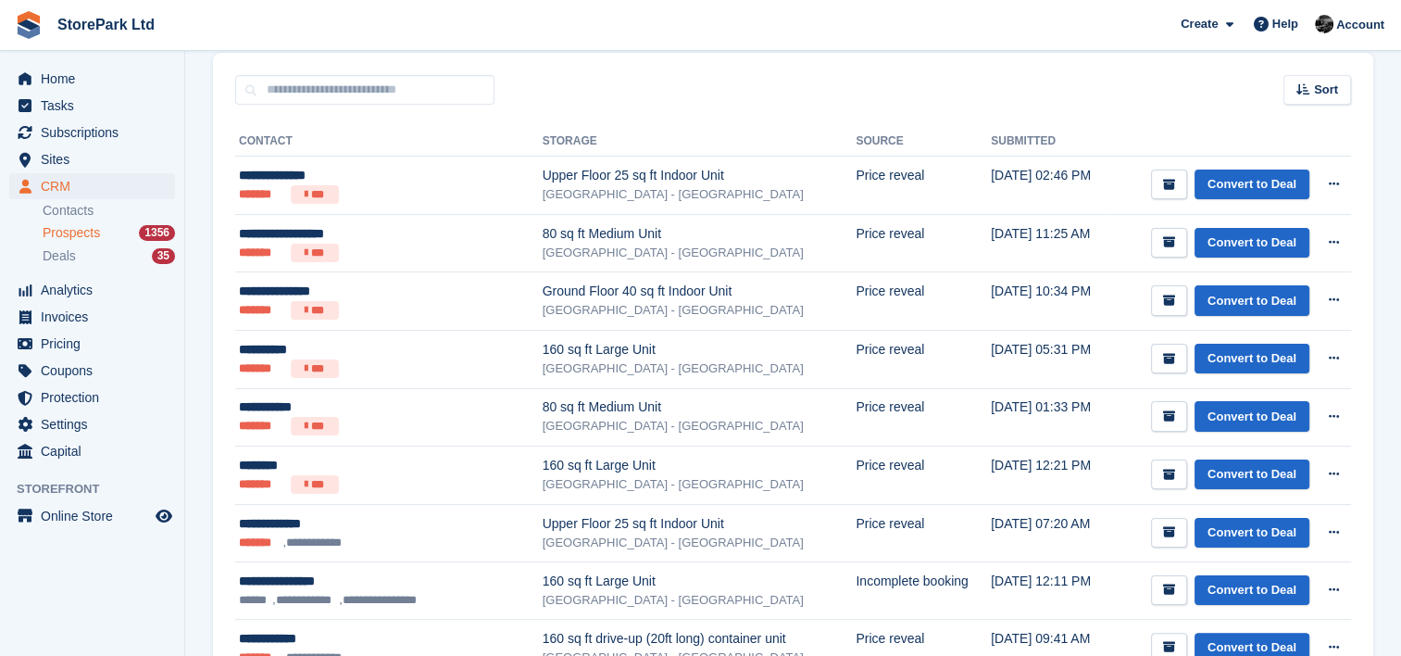
click at [75, 238] on span "Prospects" at bounding box center [71, 233] width 57 height 18
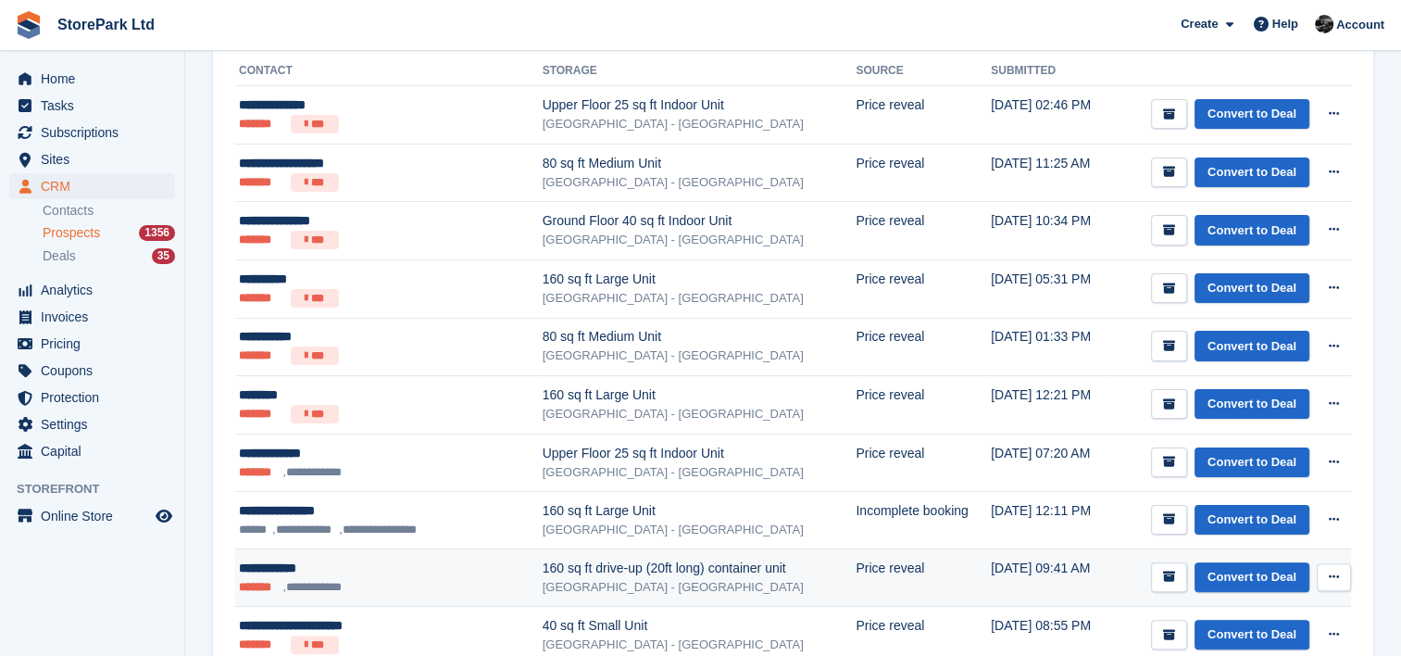
scroll to position [330, 0]
